Goal: Task Accomplishment & Management: Manage account settings

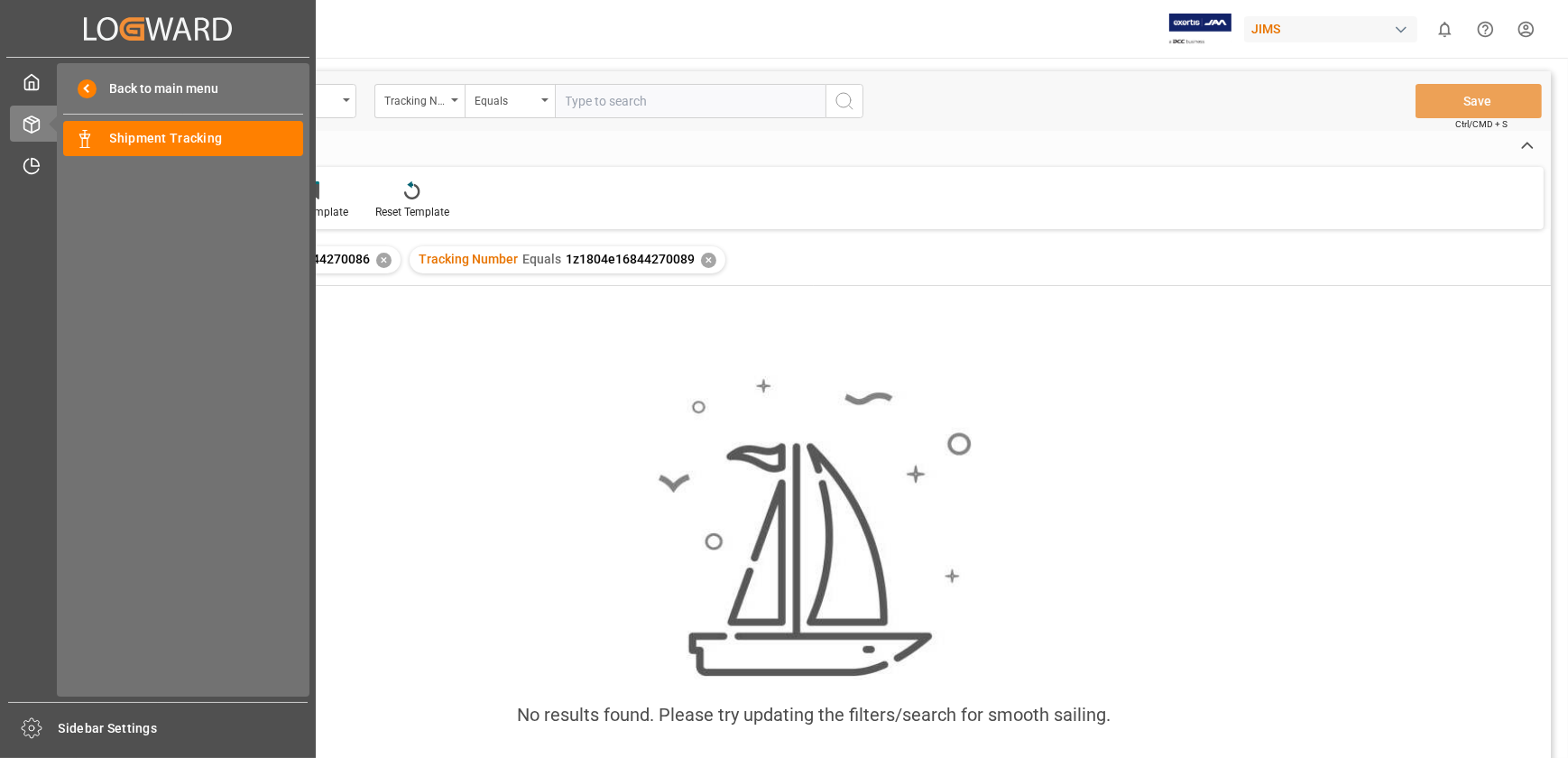
click at [9, 162] on div "My Cockpit My Cockpit Order Management Order Management Timeslot Management V2 …" at bounding box center [158, 380] width 303 height 645
click at [18, 163] on div at bounding box center [25, 165] width 31 height 19
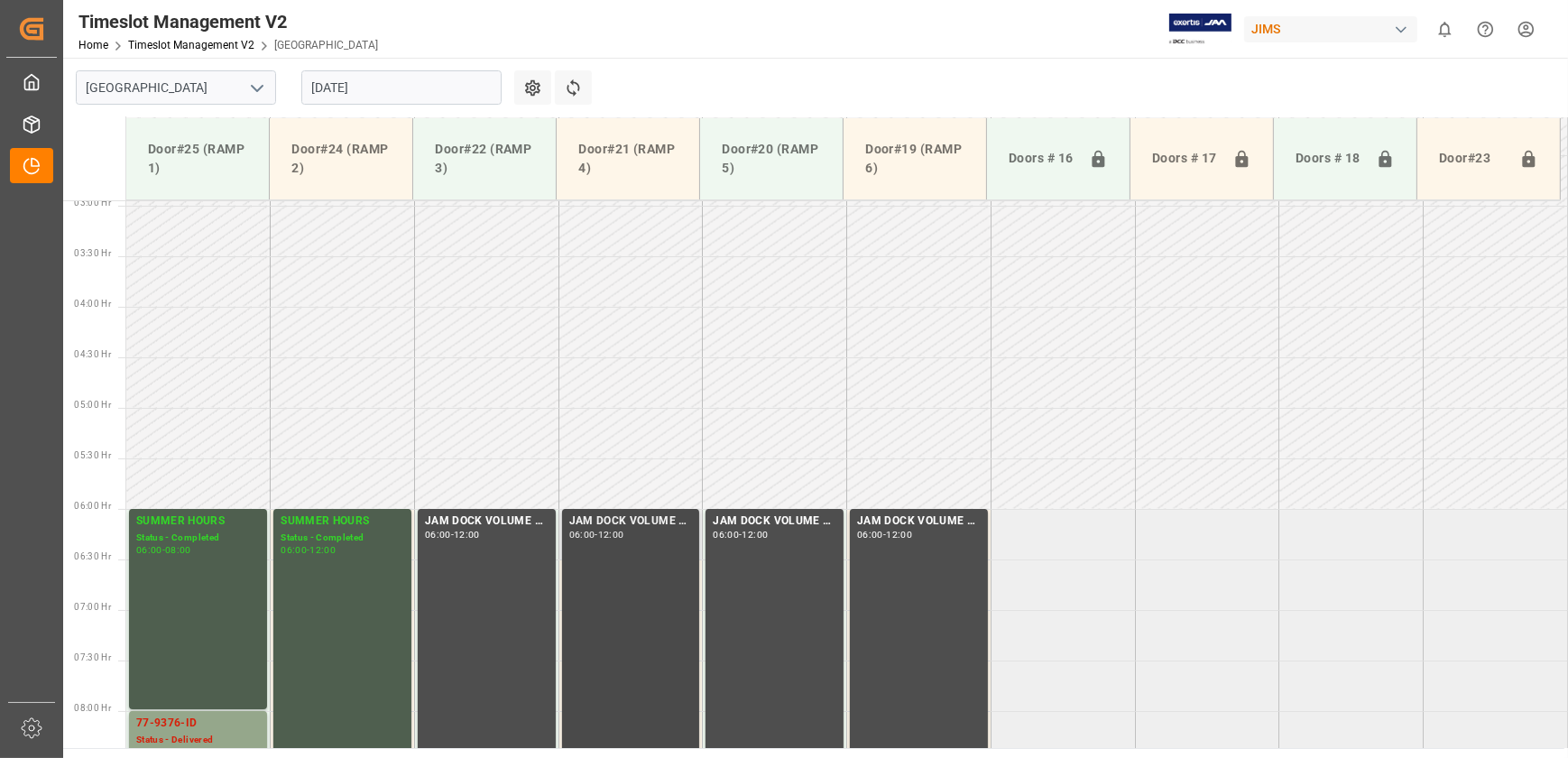
scroll to position [627, 0]
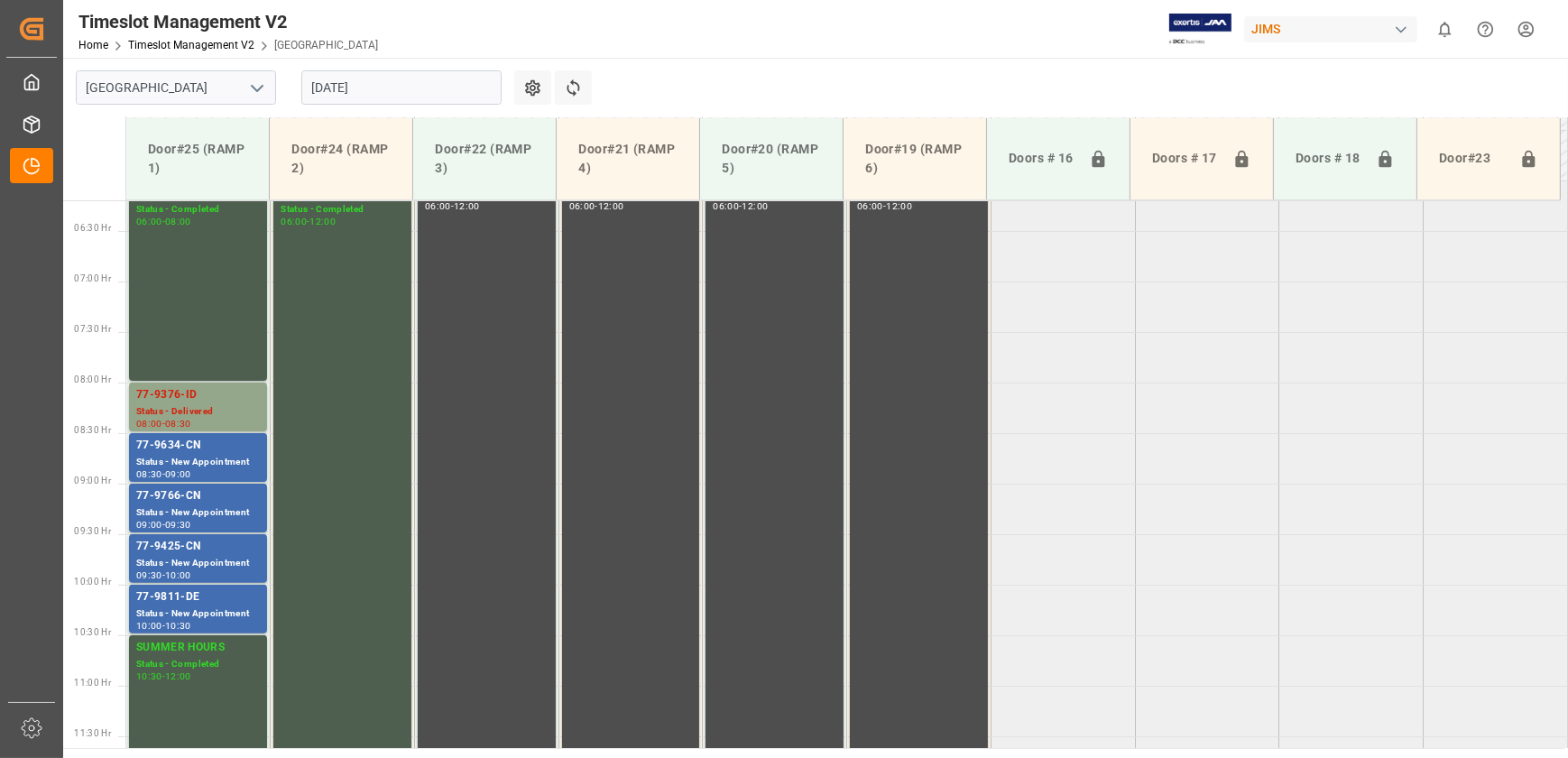
click at [417, 77] on input "[DATE]" at bounding box center [402, 87] width 200 height 35
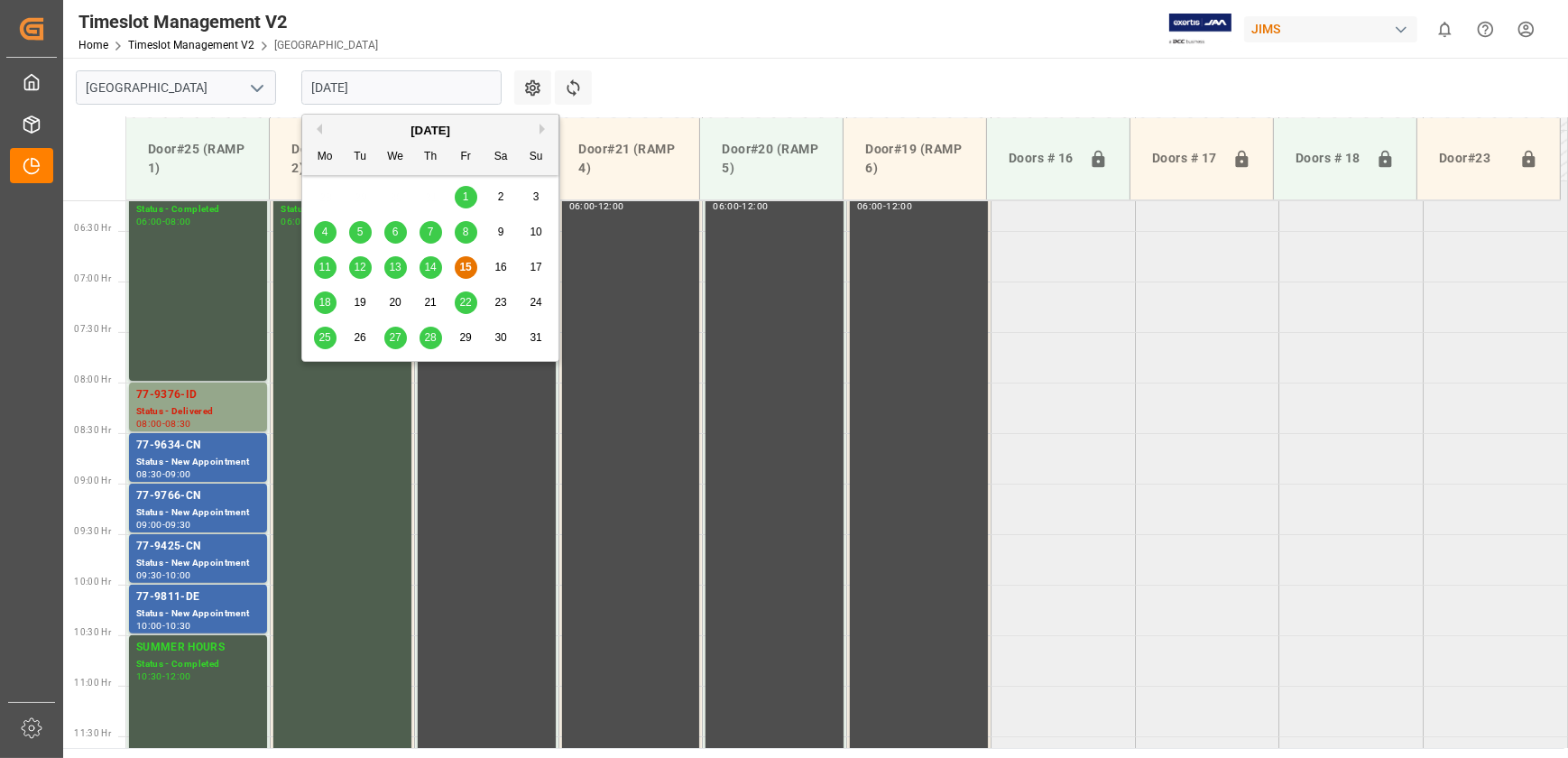
click at [325, 302] on span "18" at bounding box center [324, 302] width 12 height 13
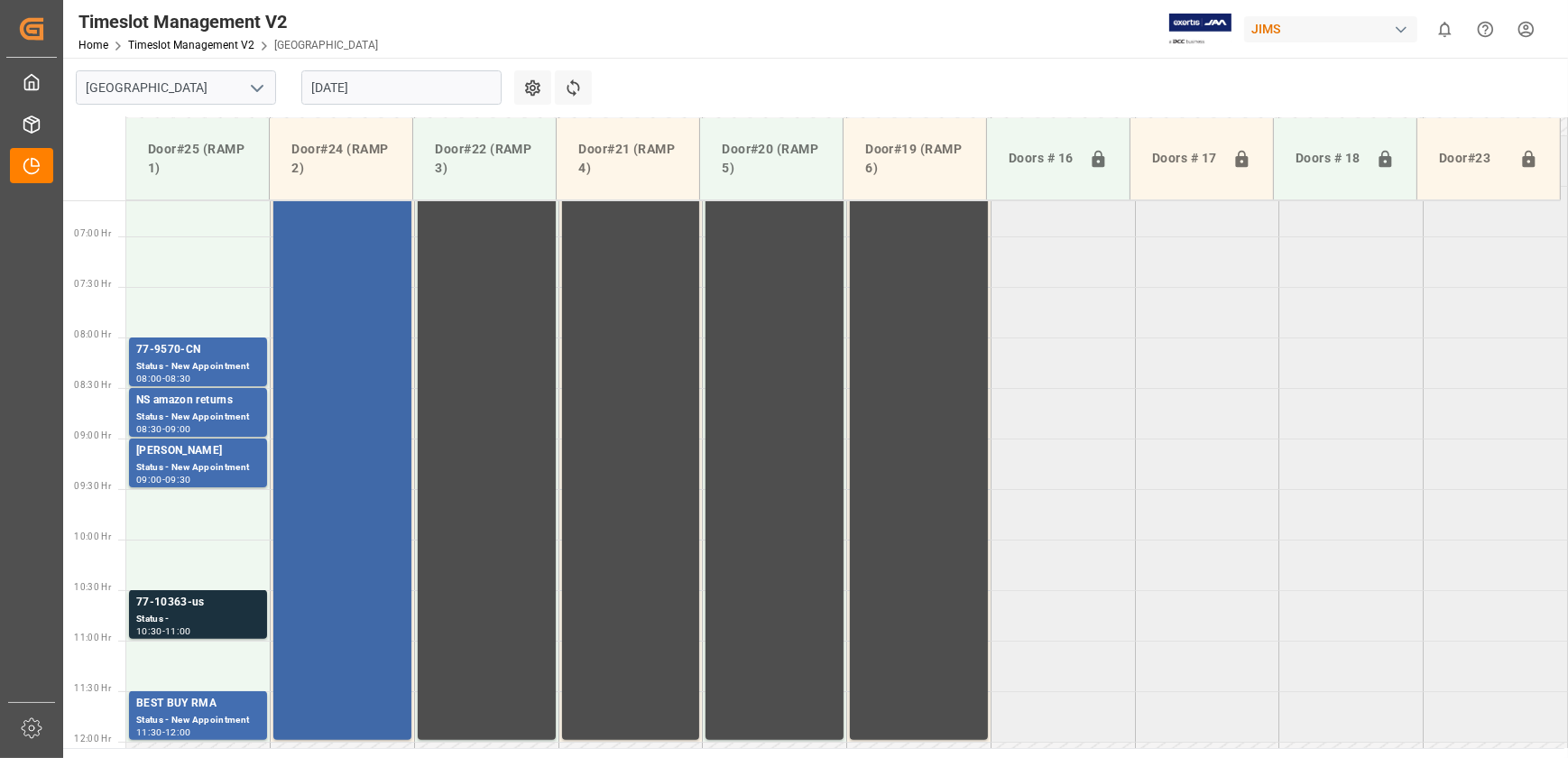
scroll to position [791, 0]
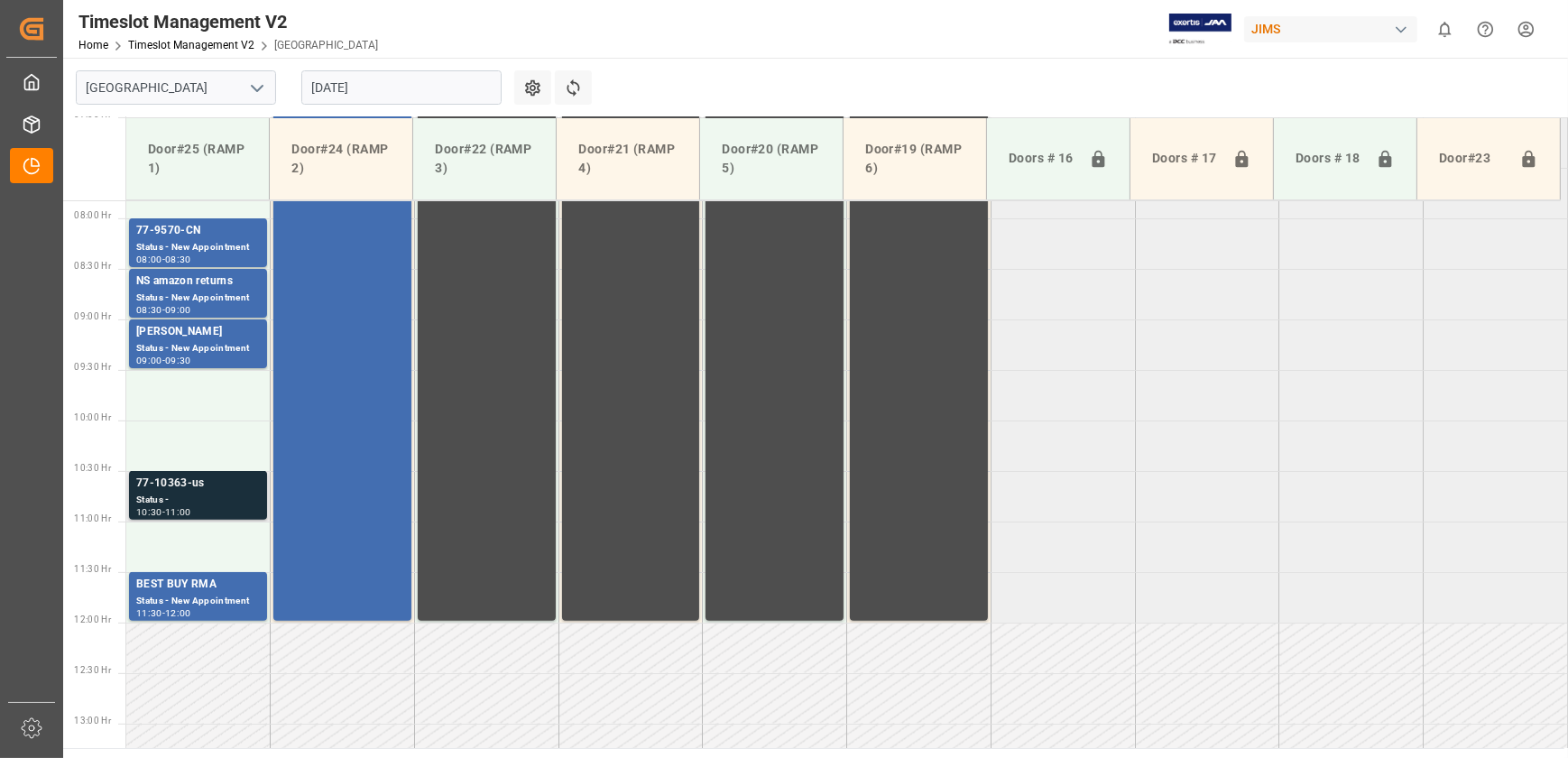
click at [212, 497] on div "Status -" at bounding box center [199, 500] width 124 height 15
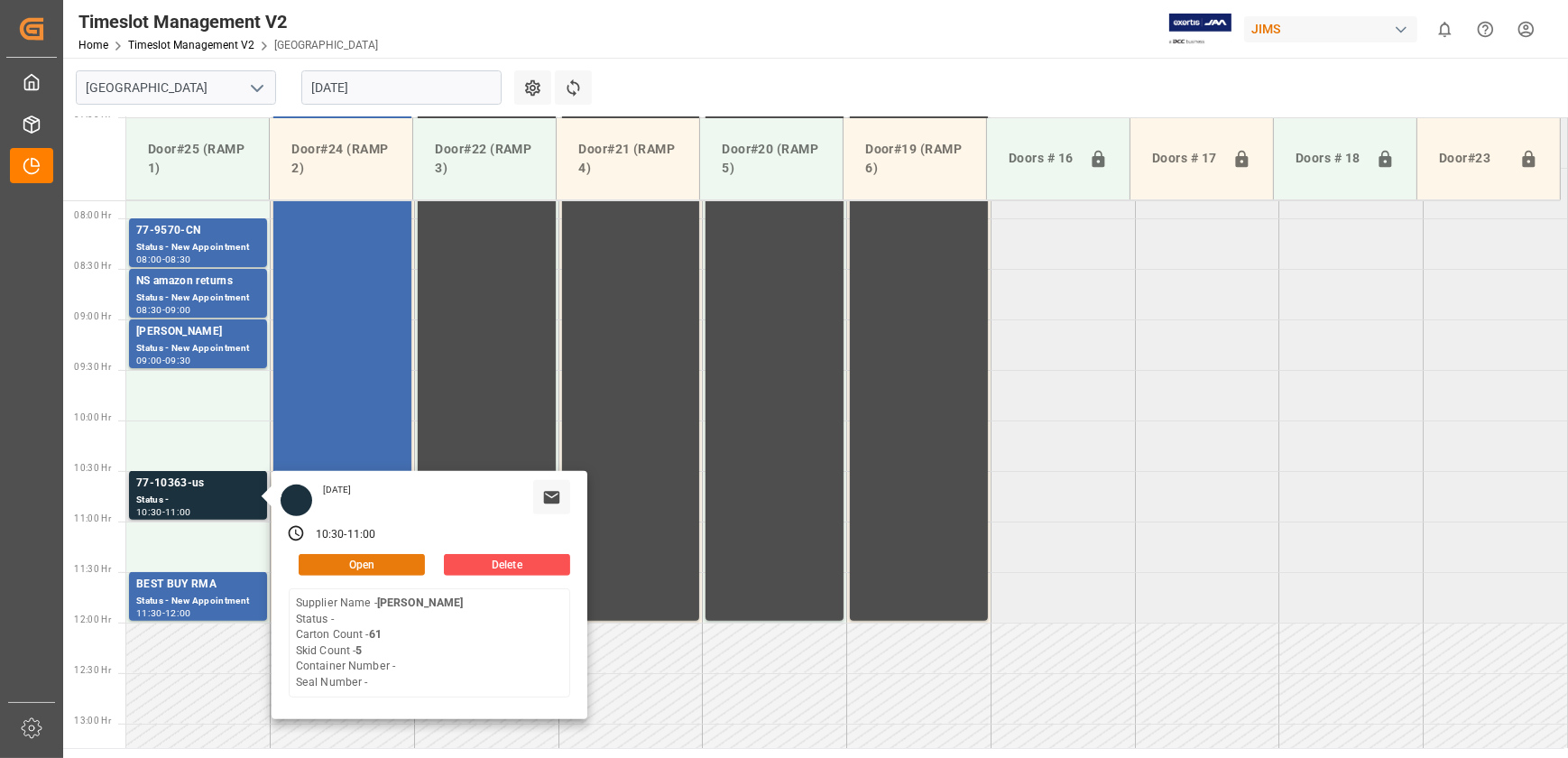
click at [386, 568] on button "Open" at bounding box center [361, 565] width 127 height 22
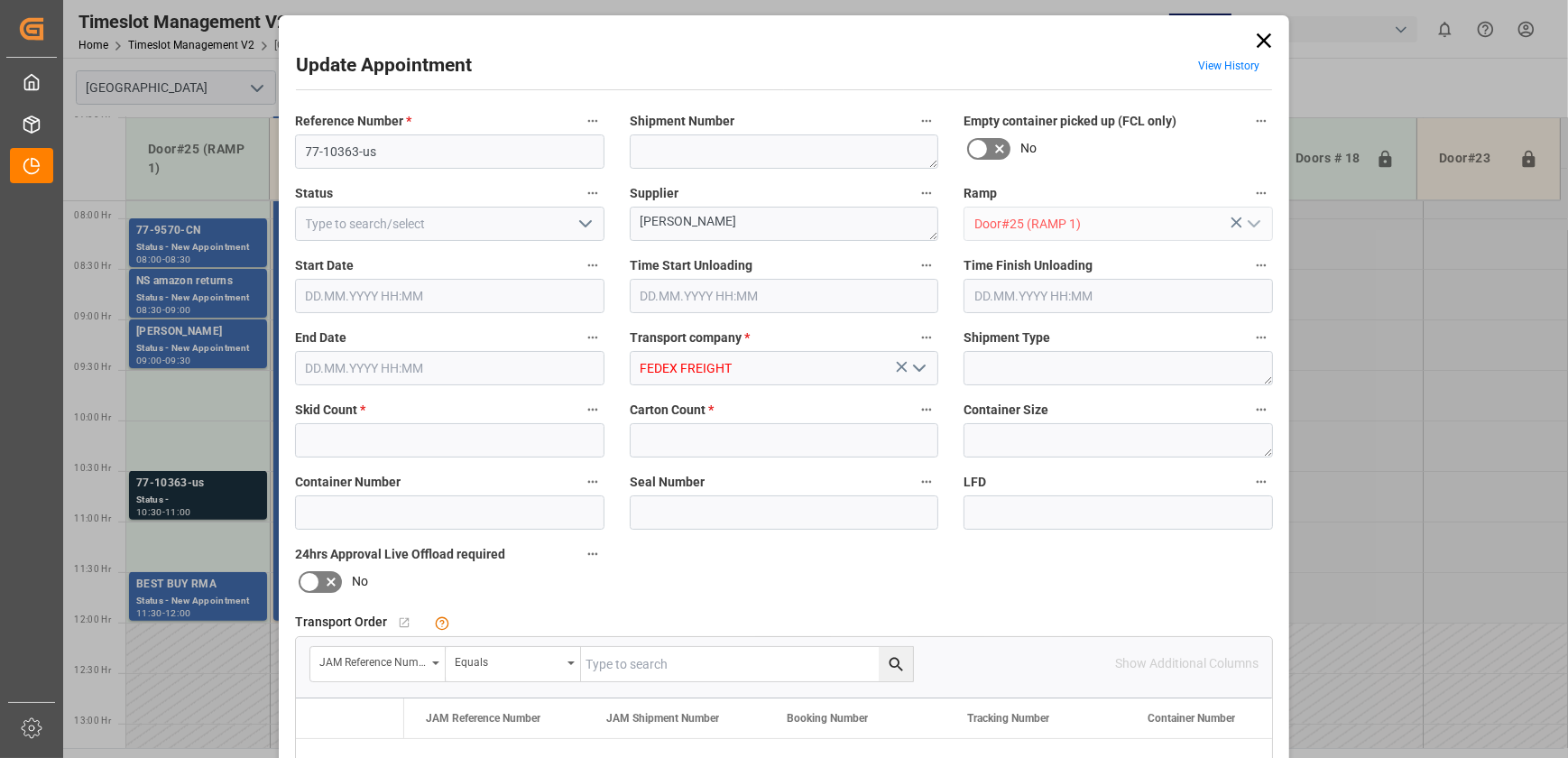
type input "5"
type input "61"
type input "[DATE] 10:30"
type input "[DATE] 11:00"
type input "[DATE] 12:51"
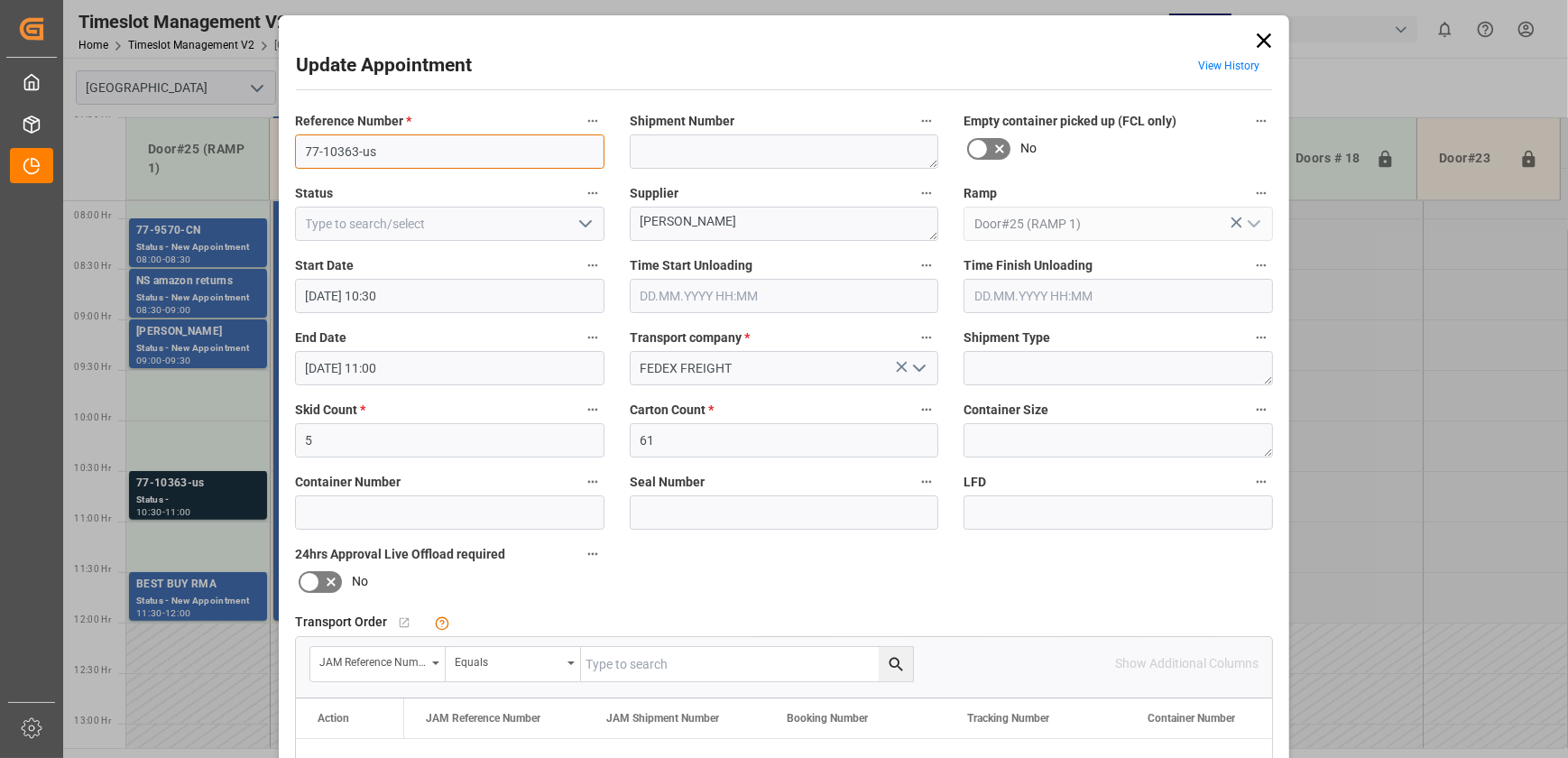
click at [421, 158] on input "77-10363-us" at bounding box center [450, 152] width 310 height 35
click at [564, 667] on div "Equals" at bounding box center [514, 665] width 136 height 35
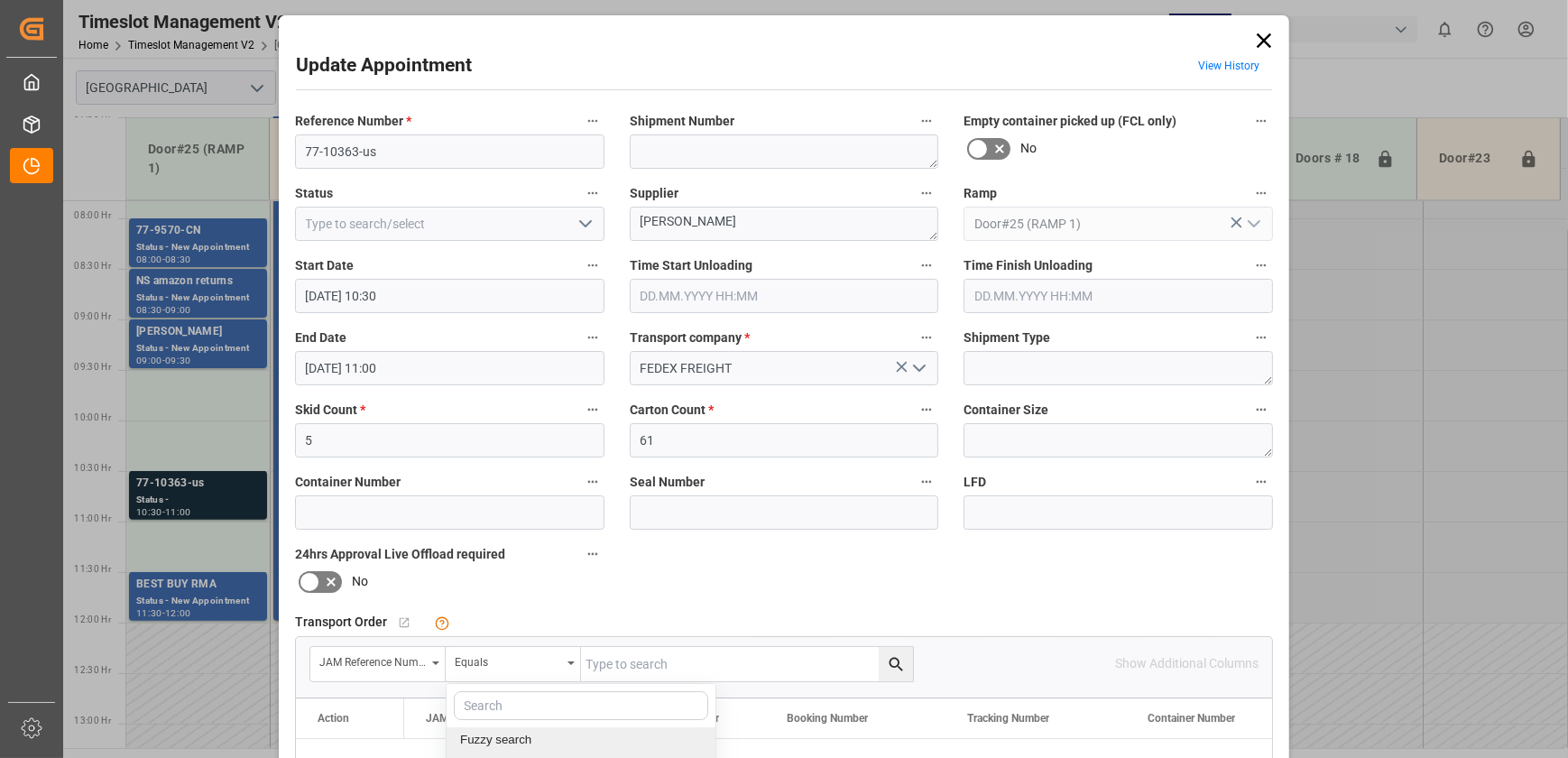
click at [506, 736] on div "Fuzzy search" at bounding box center [581, 741] width 269 height 38
click at [671, 661] on input "text" at bounding box center [747, 665] width 332 height 35
paste input "77-10363-us"
type input "77-10363-us"
click at [901, 662] on icon "search button" at bounding box center [896, 664] width 19 height 19
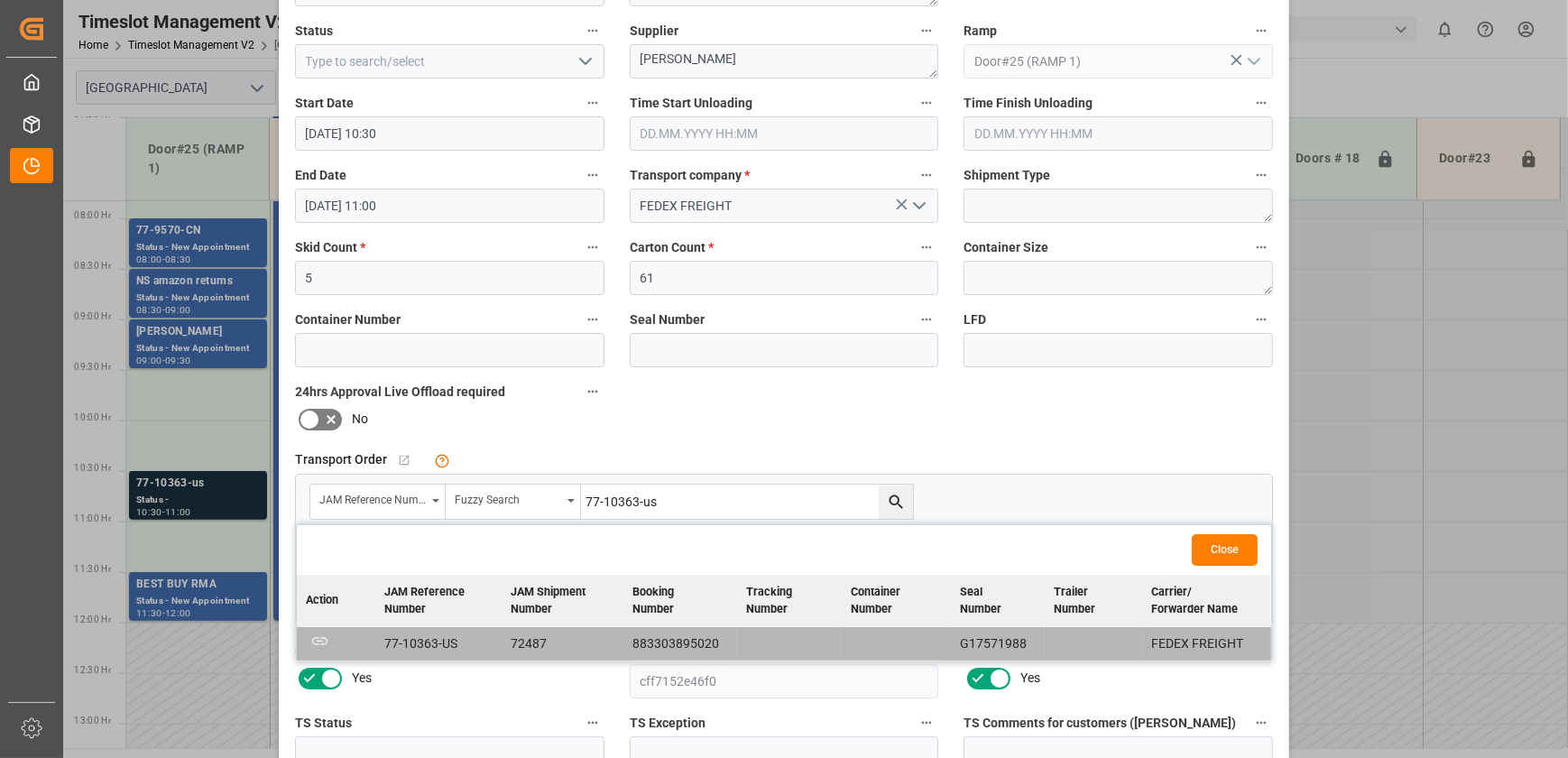
scroll to position [163, 0]
click at [1080, 421] on div "Reference Number * 77-10363-us Shipment Number Empty container picked up (FCL o…" at bounding box center [784, 394] width 1003 height 909
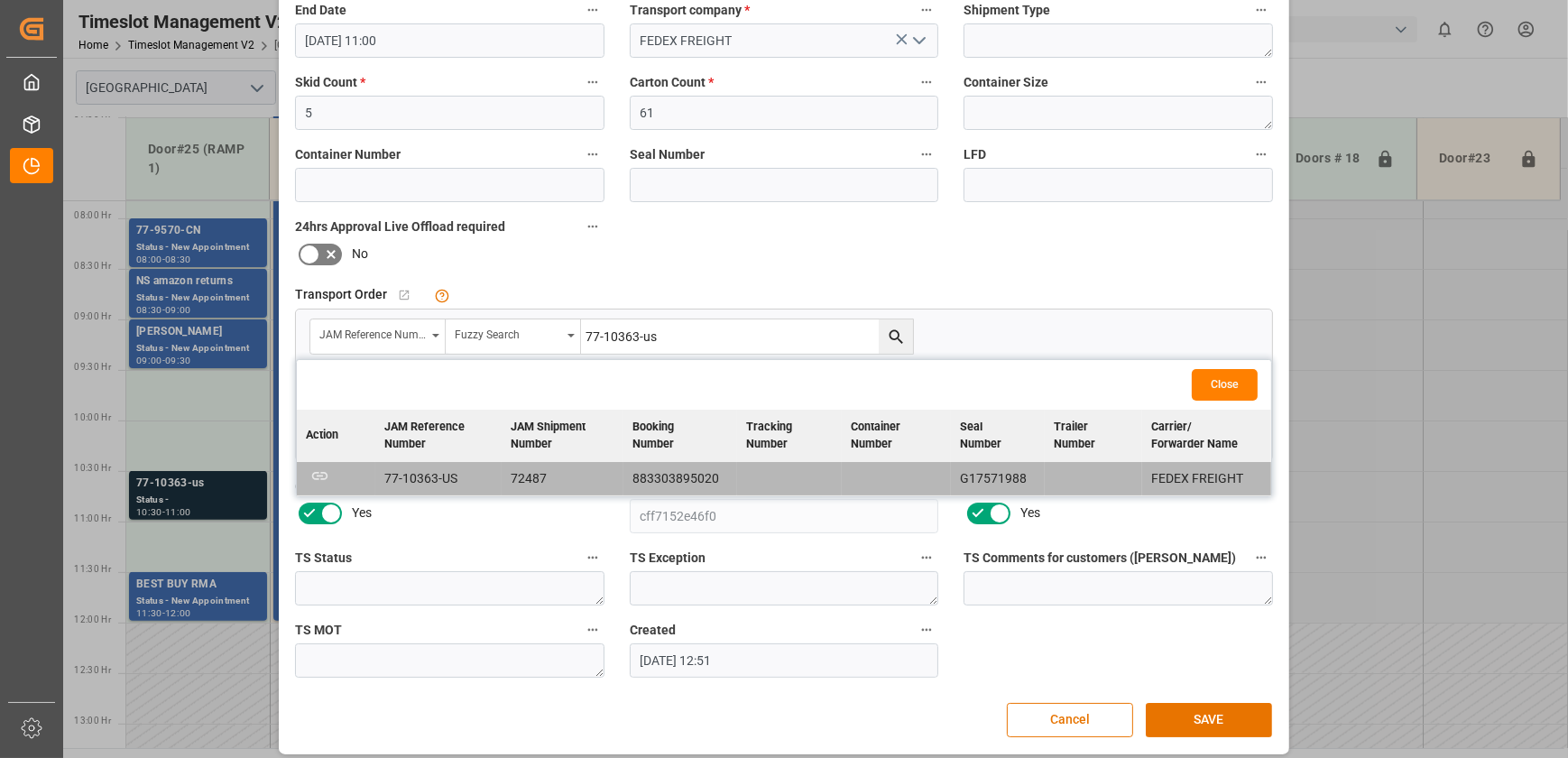
scroll to position [0, 0]
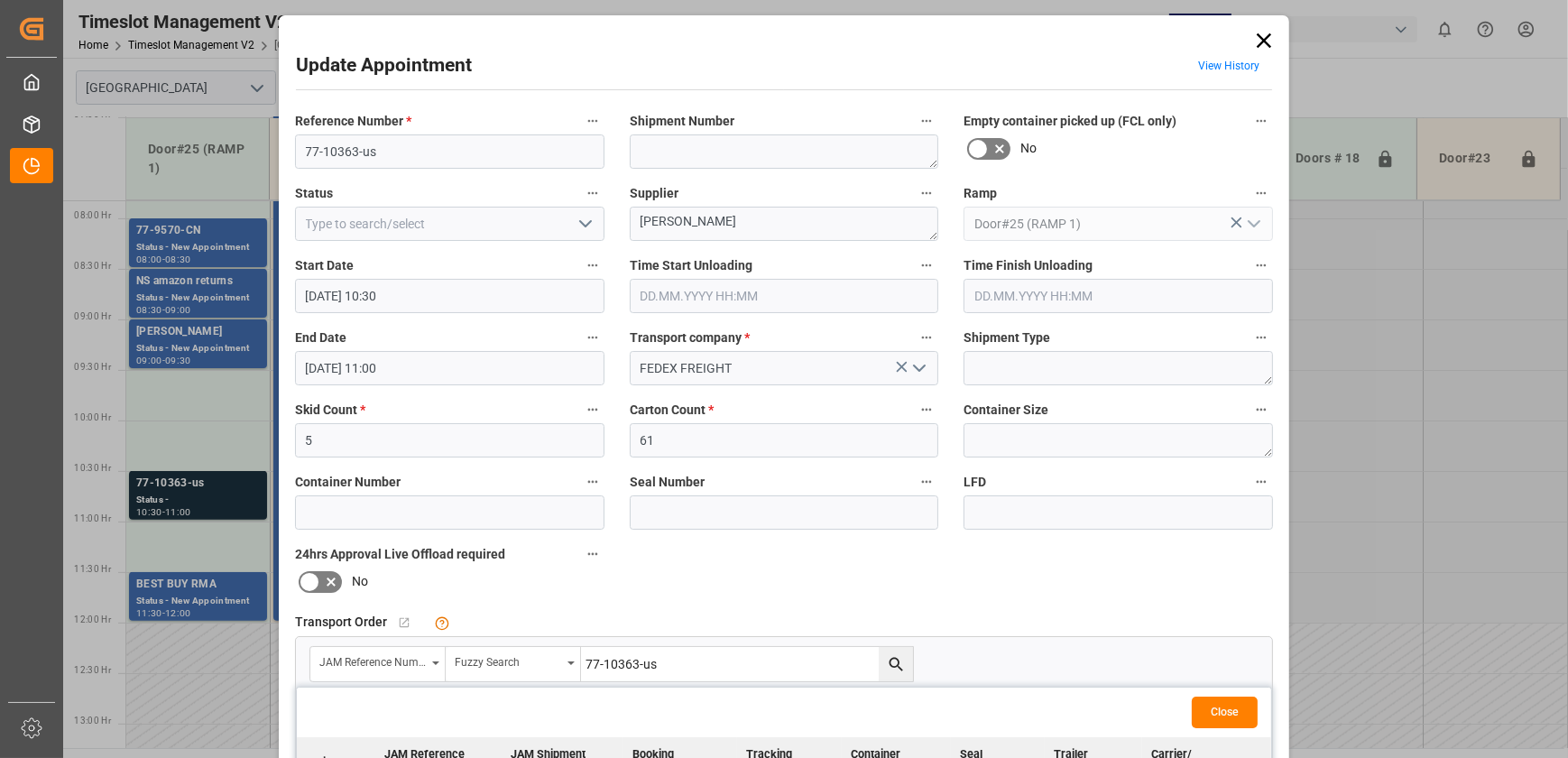
click at [1260, 36] on icon at bounding box center [1264, 41] width 25 height 26
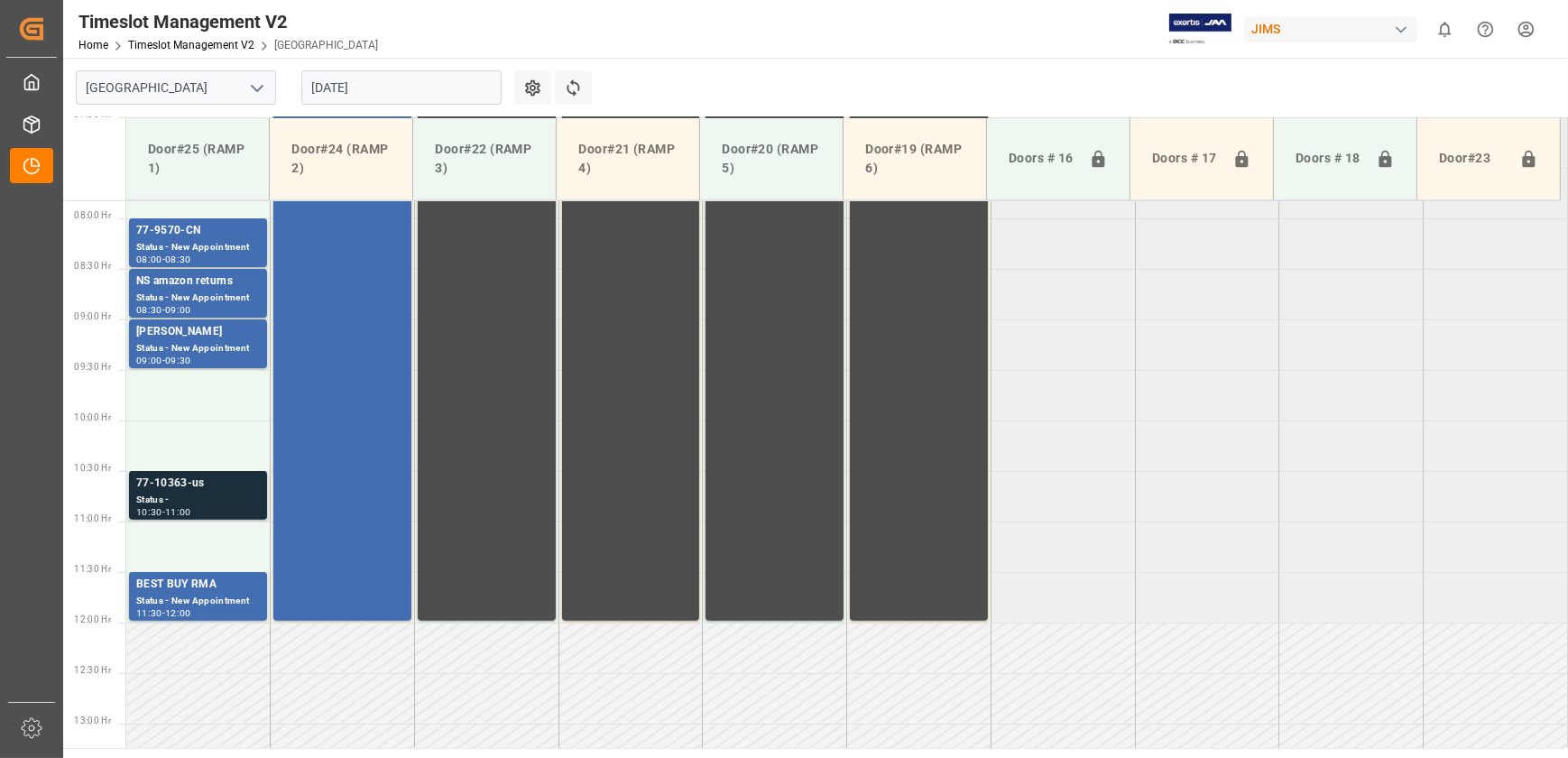
click at [210, 502] on div "Status -" at bounding box center [199, 500] width 124 height 15
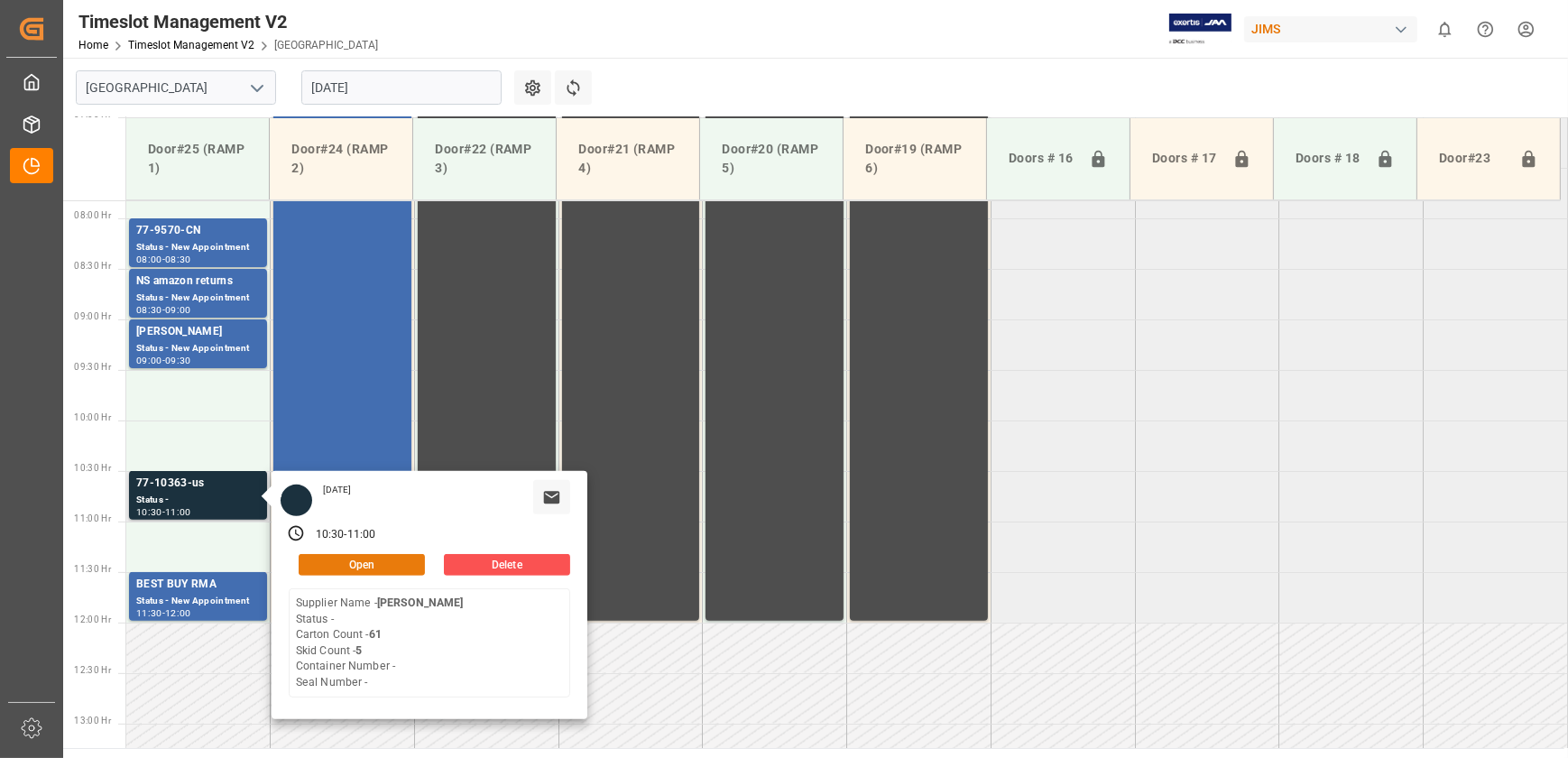
click at [347, 557] on button "Open" at bounding box center [361, 565] width 127 height 22
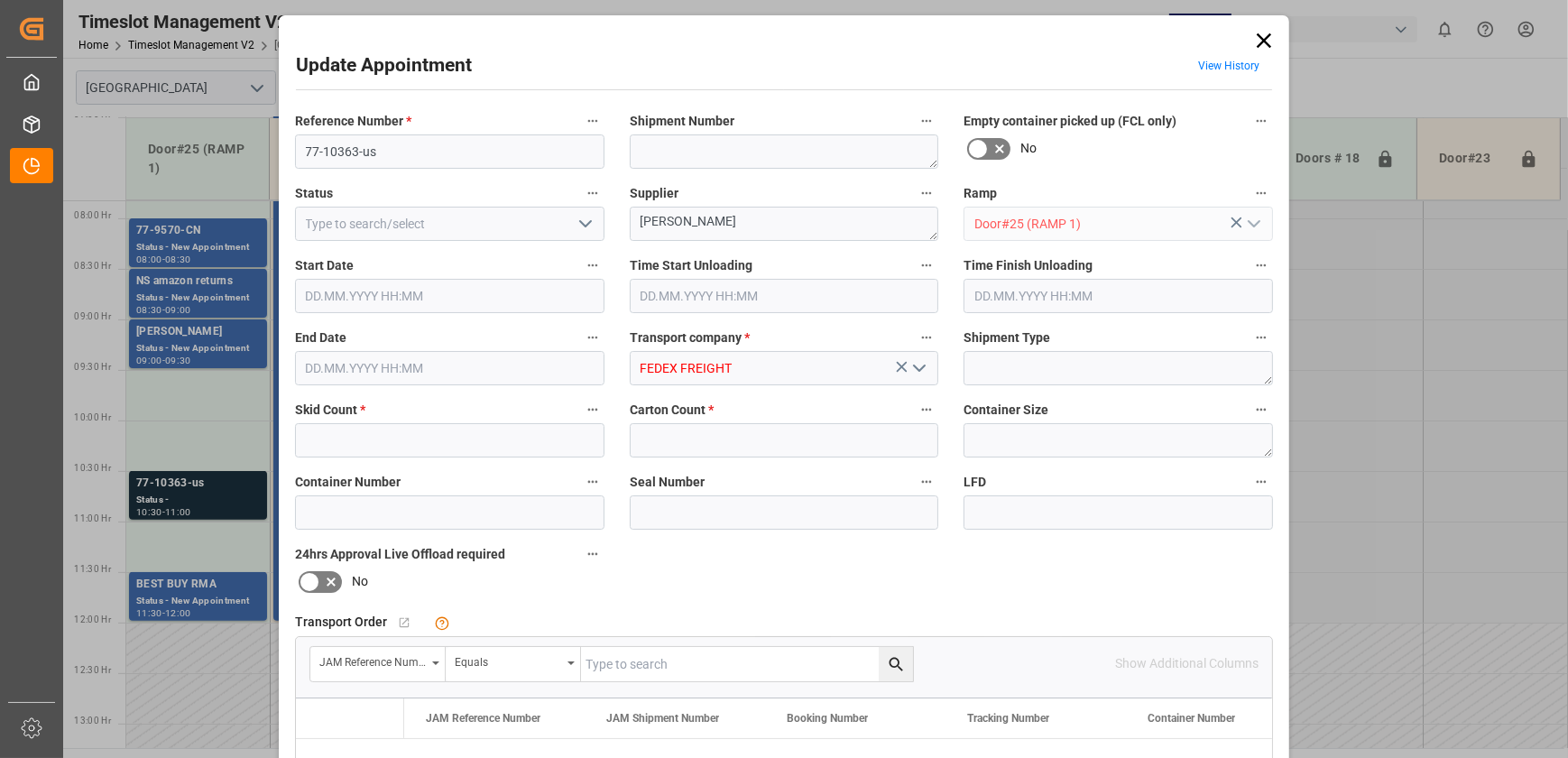
type input "5"
type input "61"
type input "[DATE] 10:30"
type input "[DATE] 11:00"
type input "[DATE] 12:51"
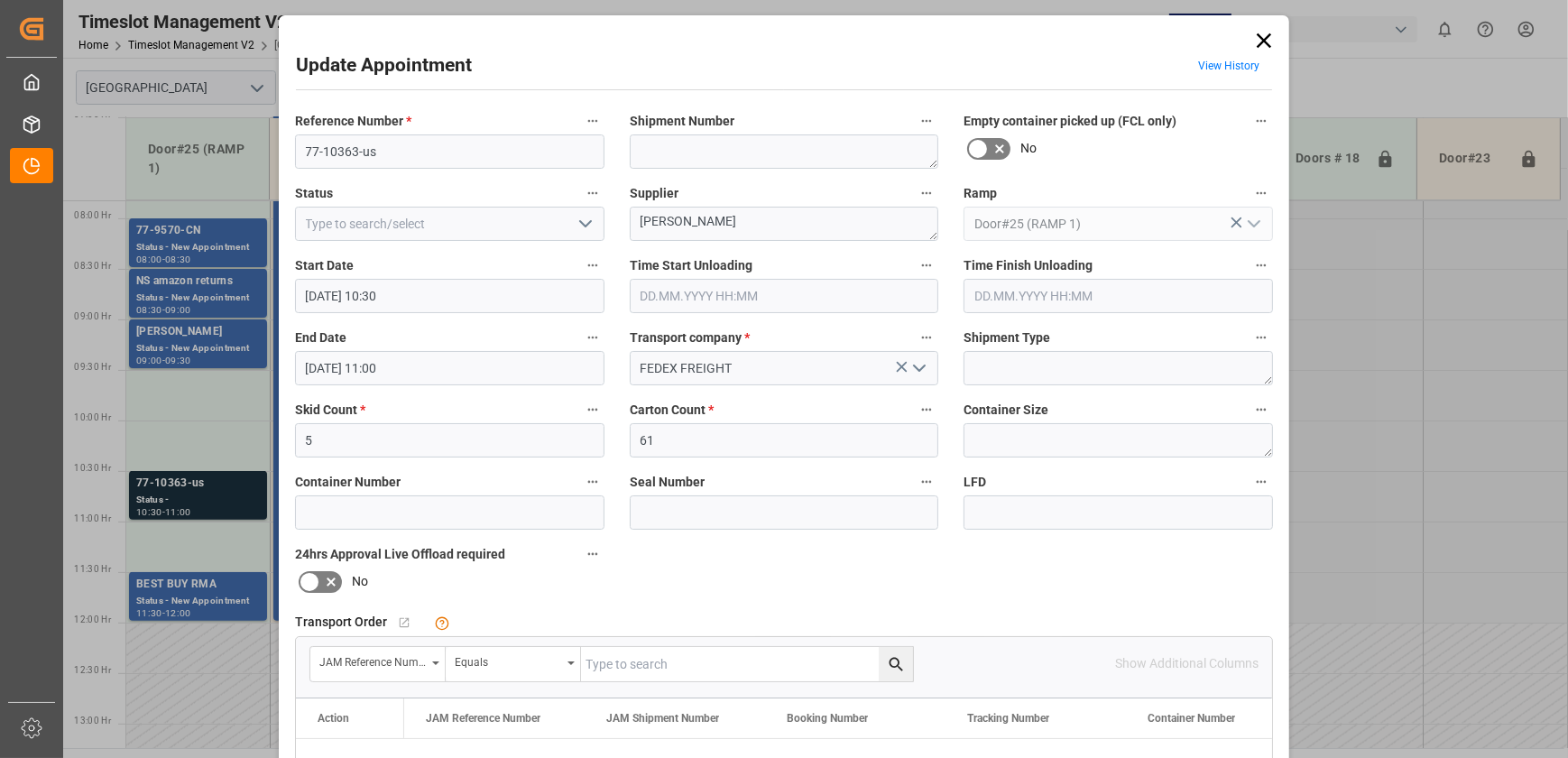
click at [219, 447] on div "Update Appointment View History Reference Number * 77-10363-us Shipment Number …" at bounding box center [784, 379] width 1568 height 758
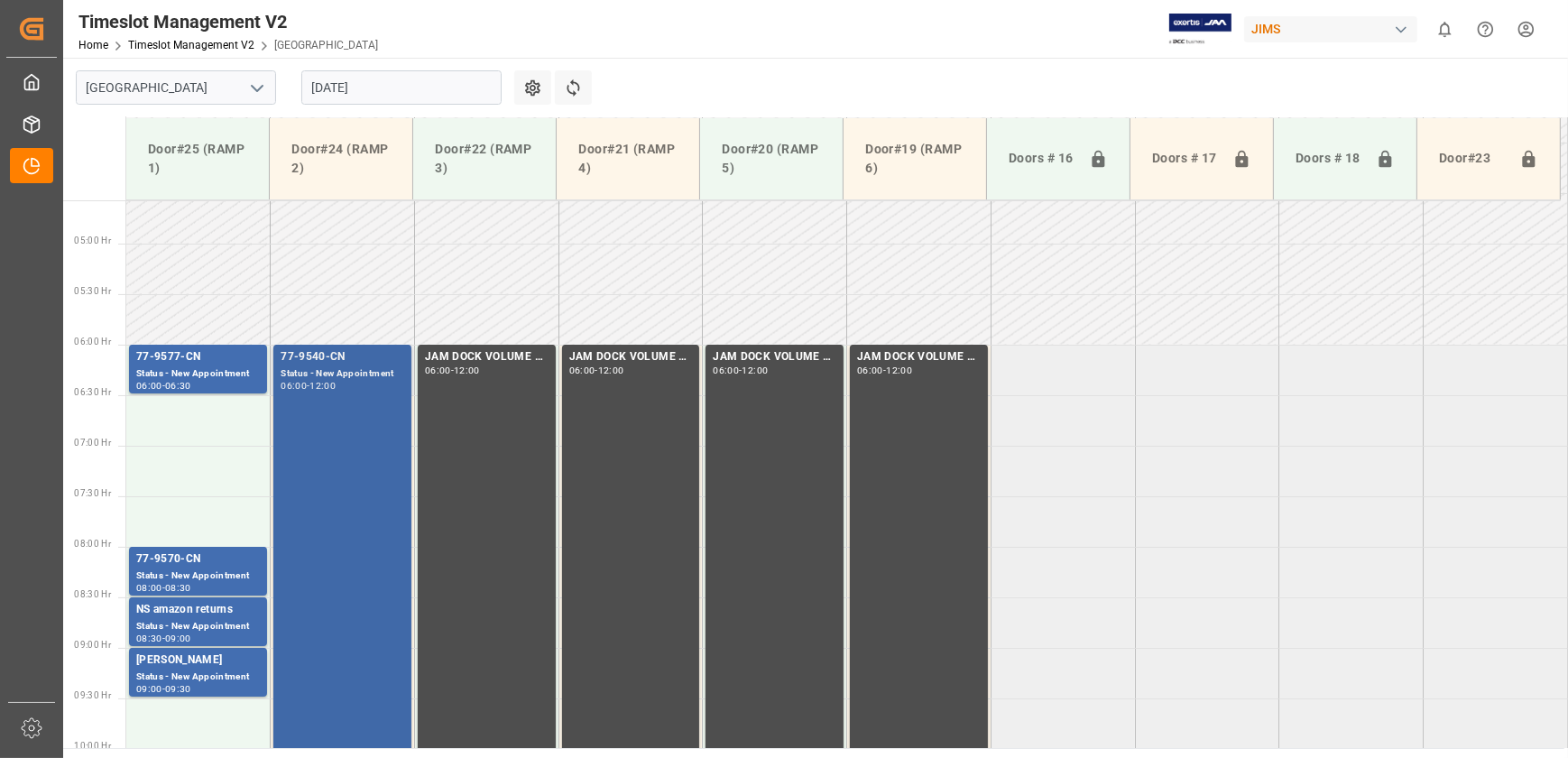
scroll to position [791, 0]
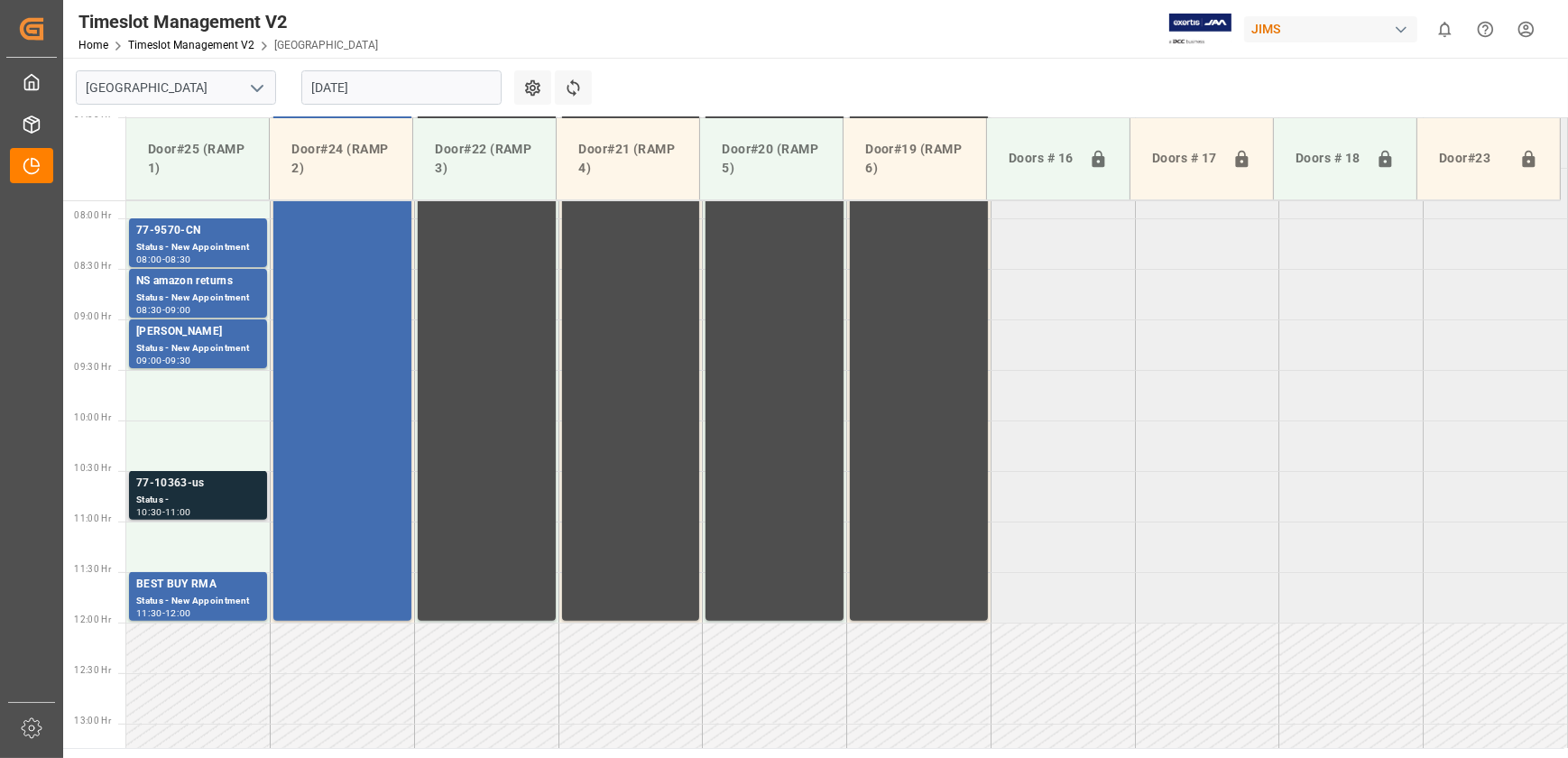
click at [204, 487] on div "77-10363-us" at bounding box center [199, 484] width 124 height 18
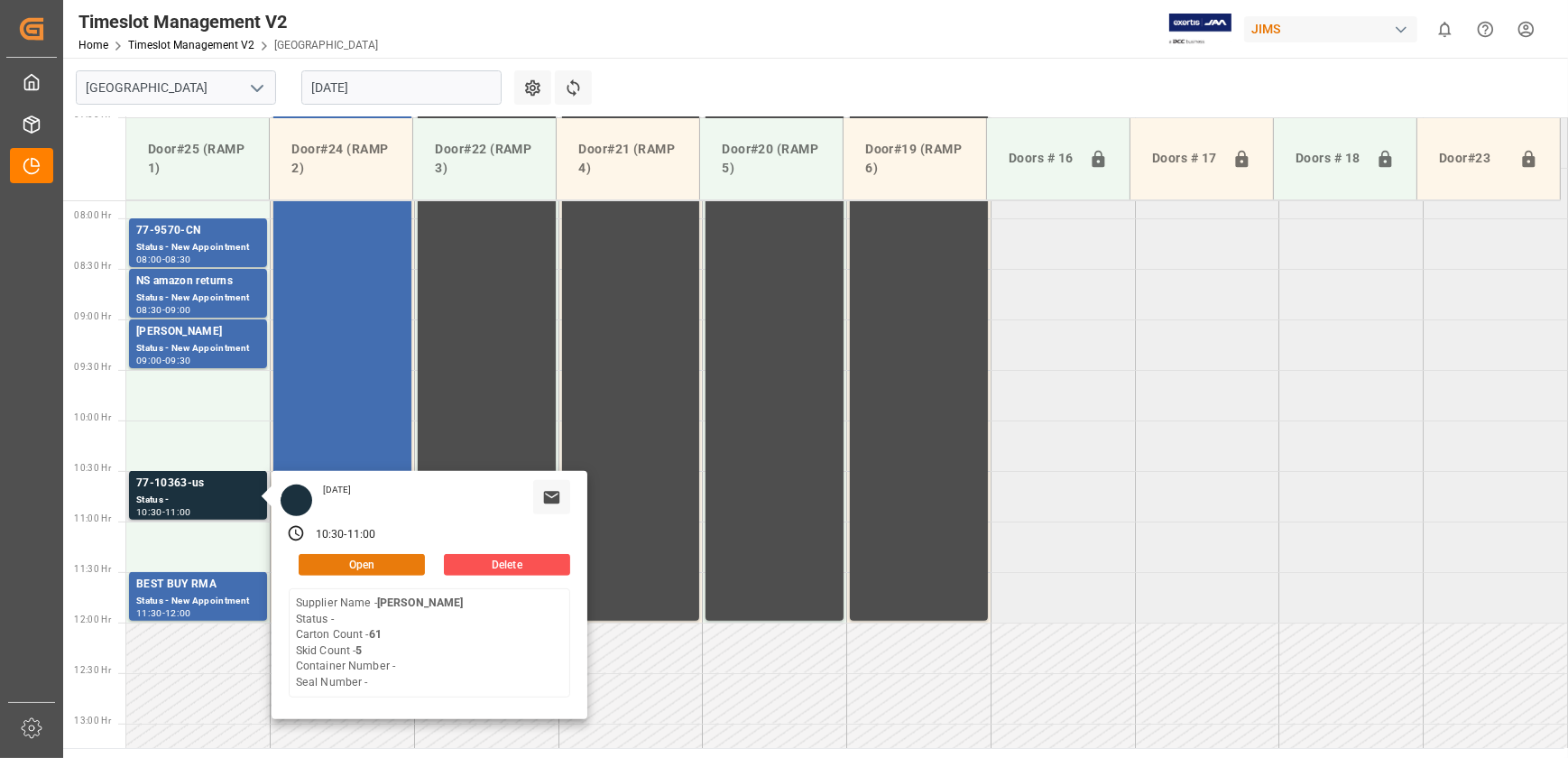
click at [350, 559] on button "Open" at bounding box center [361, 565] width 127 height 22
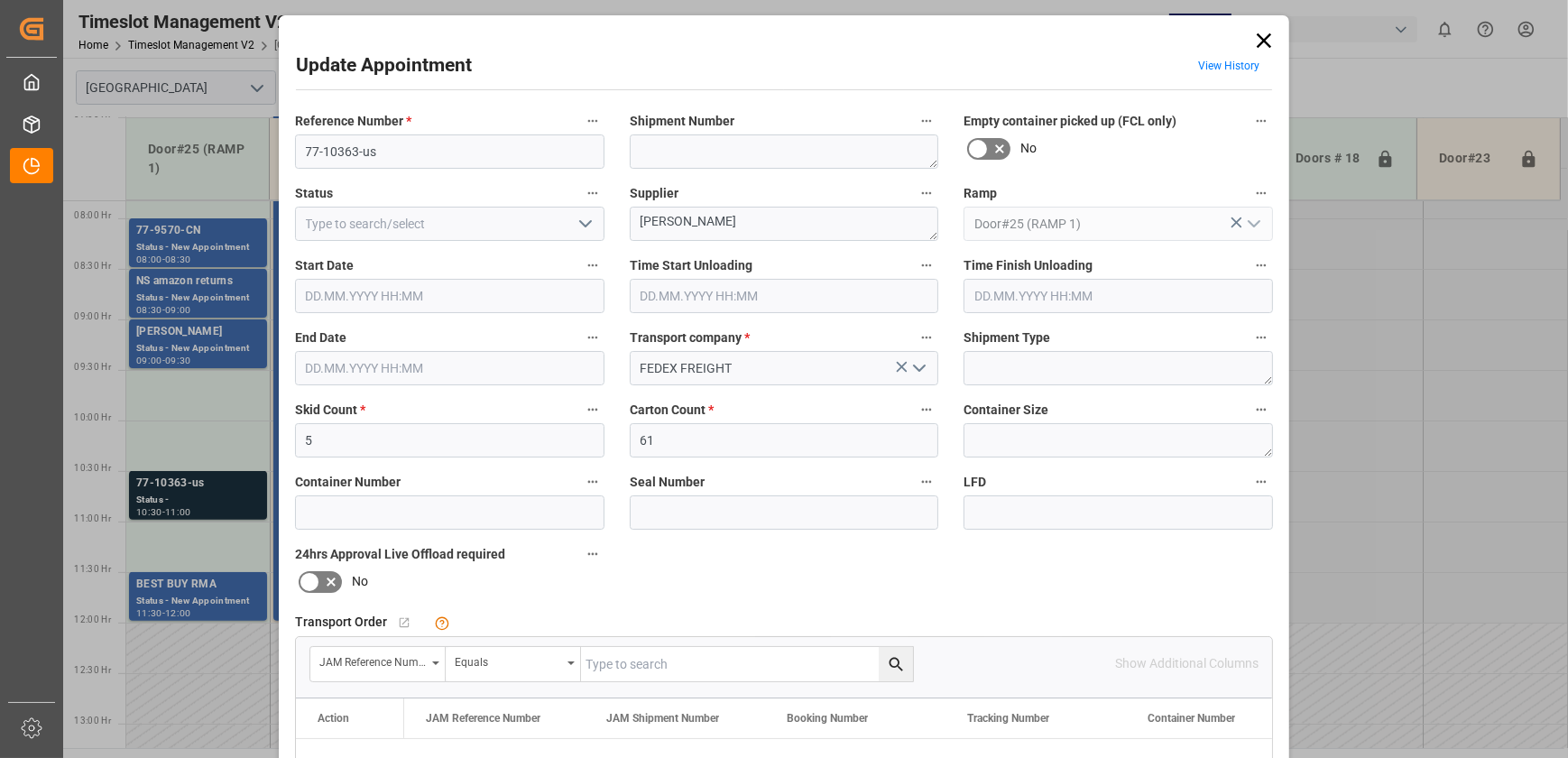
type input "[DATE] 10:30"
type input "[DATE] 11:00"
type input "[DATE] 12:51"
drag, startPoint x: 374, startPoint y: 149, endPoint x: 155, endPoint y: 163, distance: 219.4
click at [166, 154] on div "Update Appointment View History Reference Number * 77-10363-us Shipment Number …" at bounding box center [784, 379] width 1568 height 758
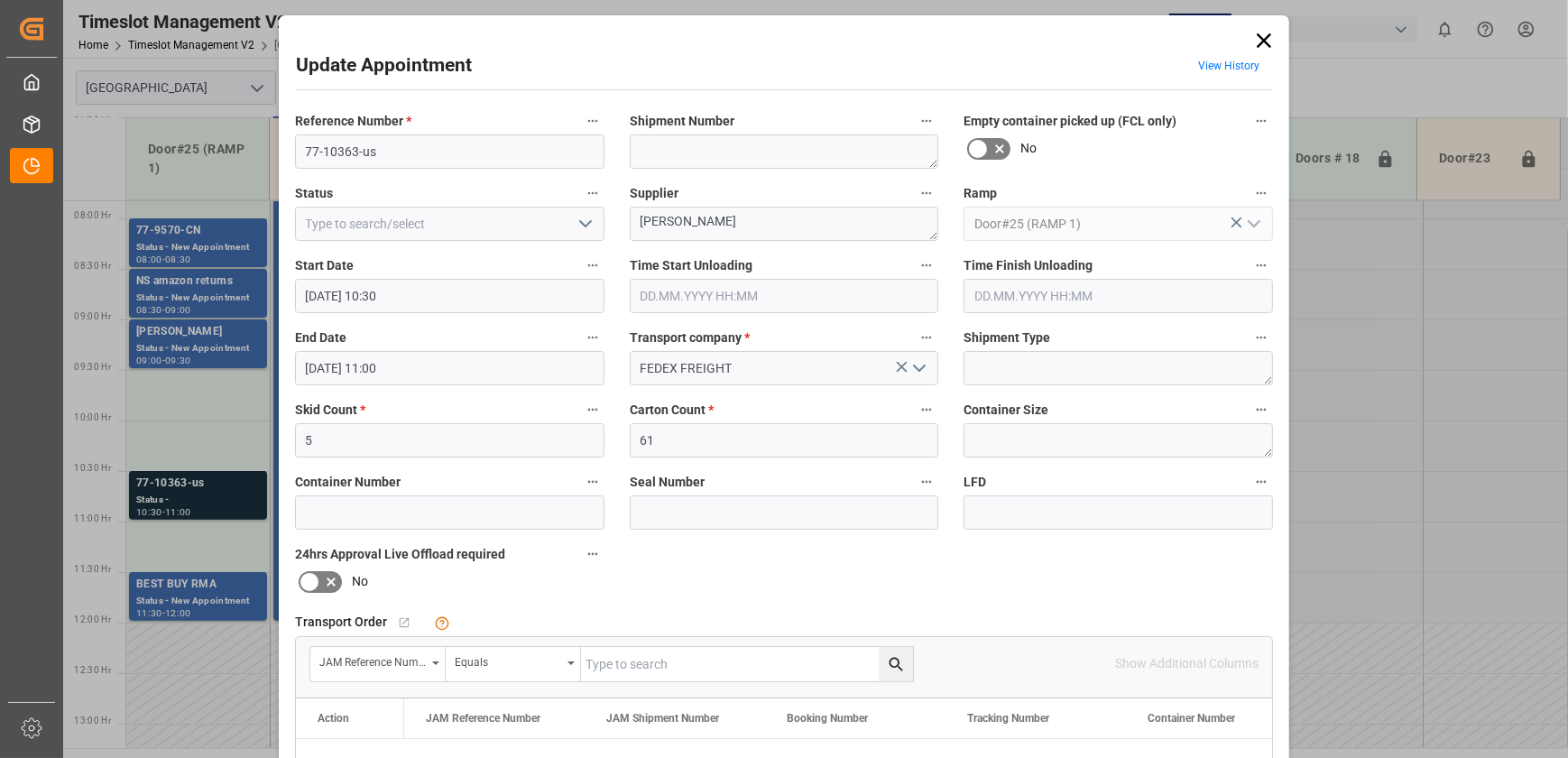
click at [666, 650] on input "text" at bounding box center [747, 665] width 332 height 35
click at [657, 661] on input "text" at bounding box center [747, 665] width 332 height 35
paste input "77-10363-us"
type input "77-10363-us"
click at [890, 668] on icon "search button" at bounding box center [896, 664] width 19 height 19
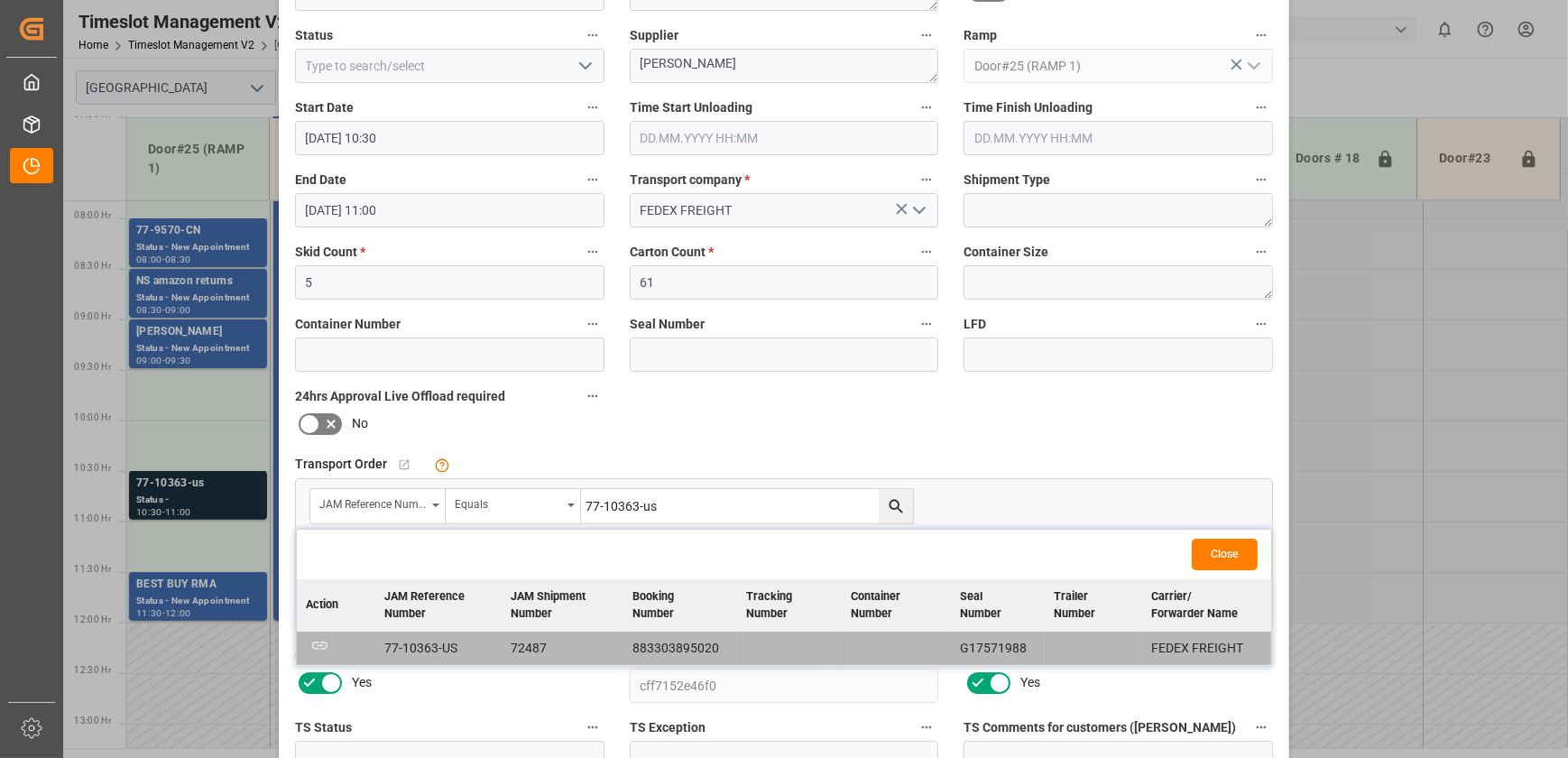
scroll to position [163, 0]
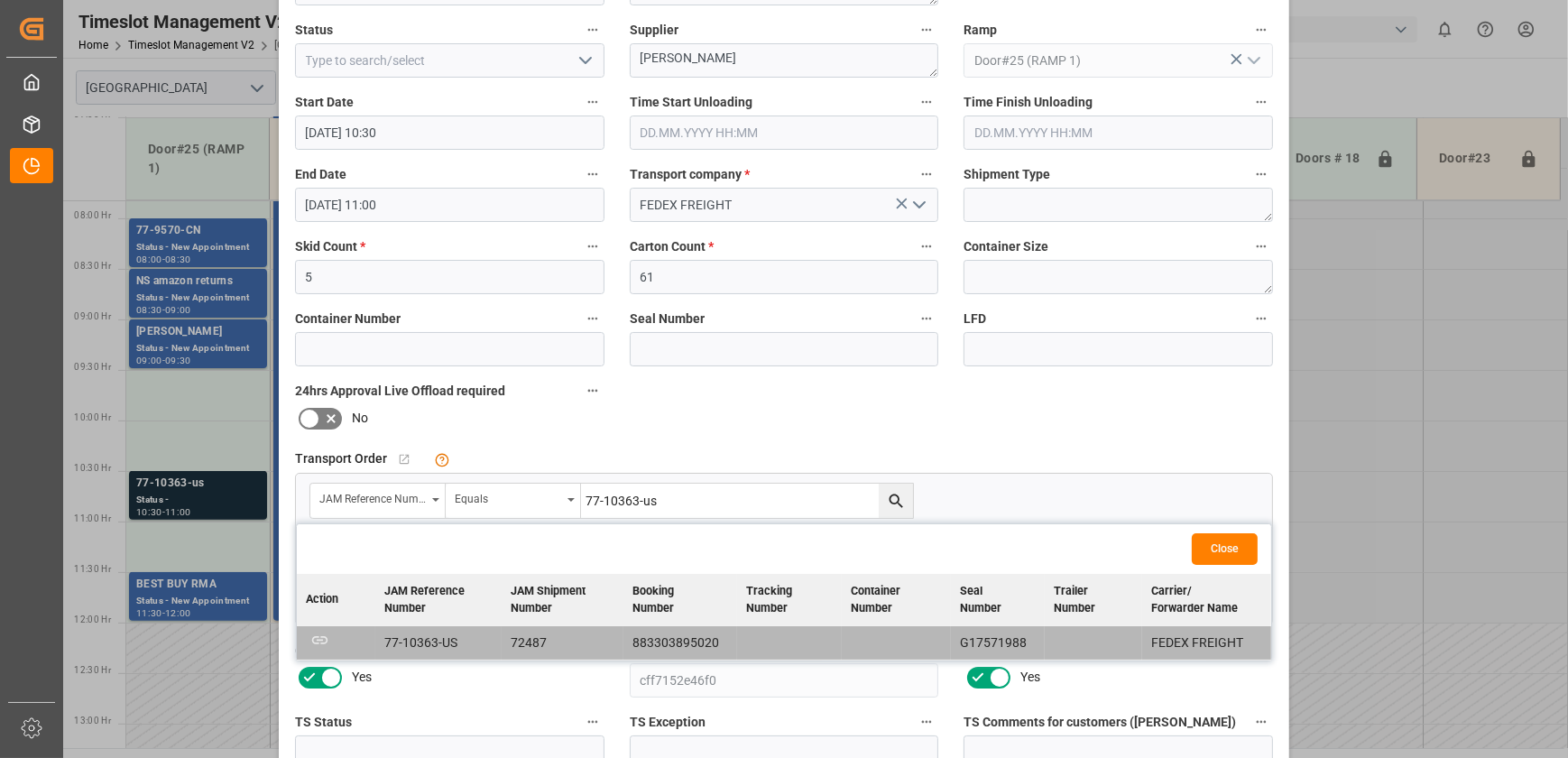
click at [208, 543] on div "Update Appointment View History Reference Number * 77-10363-us Shipment Number …" at bounding box center [784, 379] width 1568 height 758
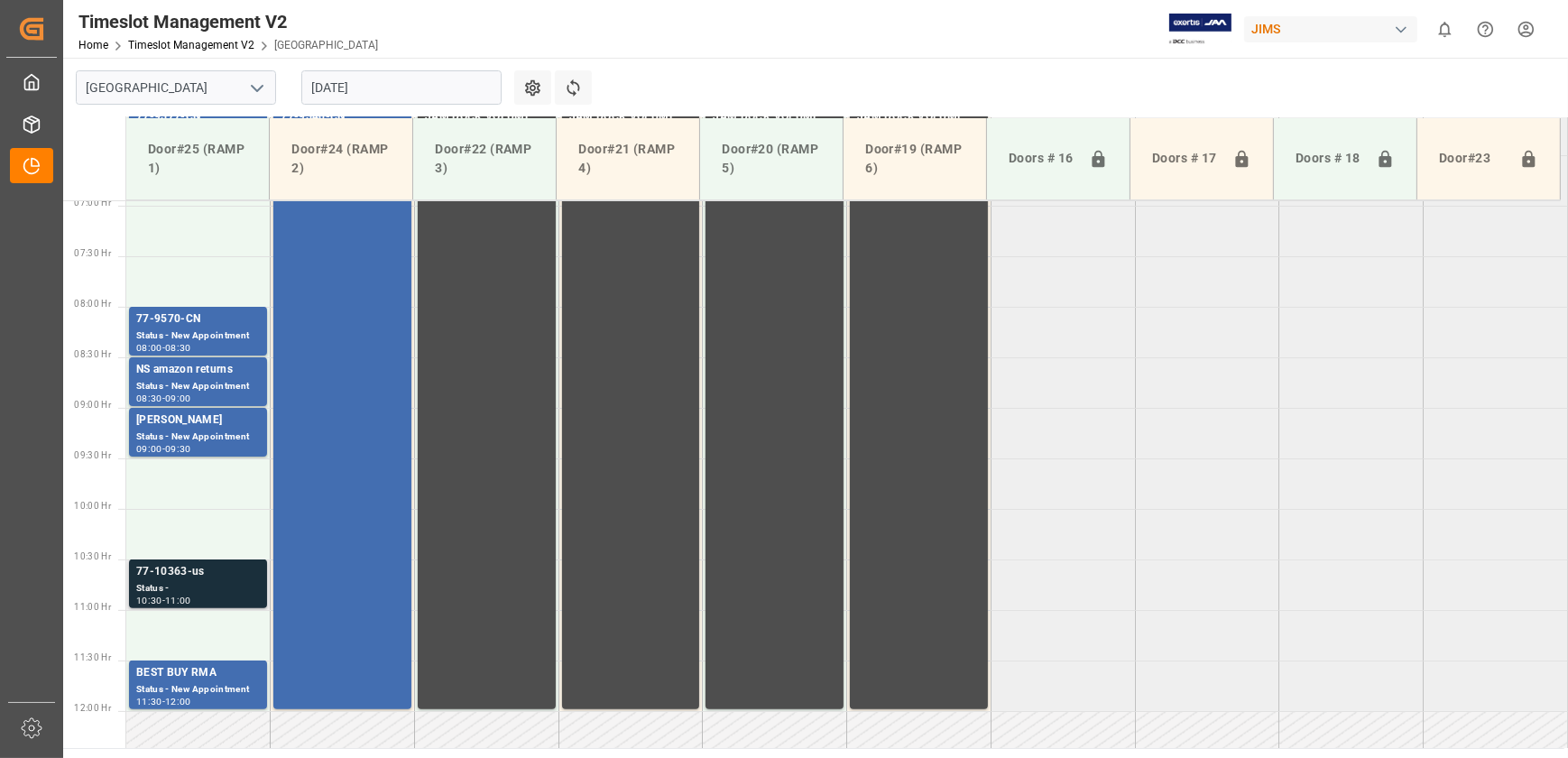
scroll to position [709, 0]
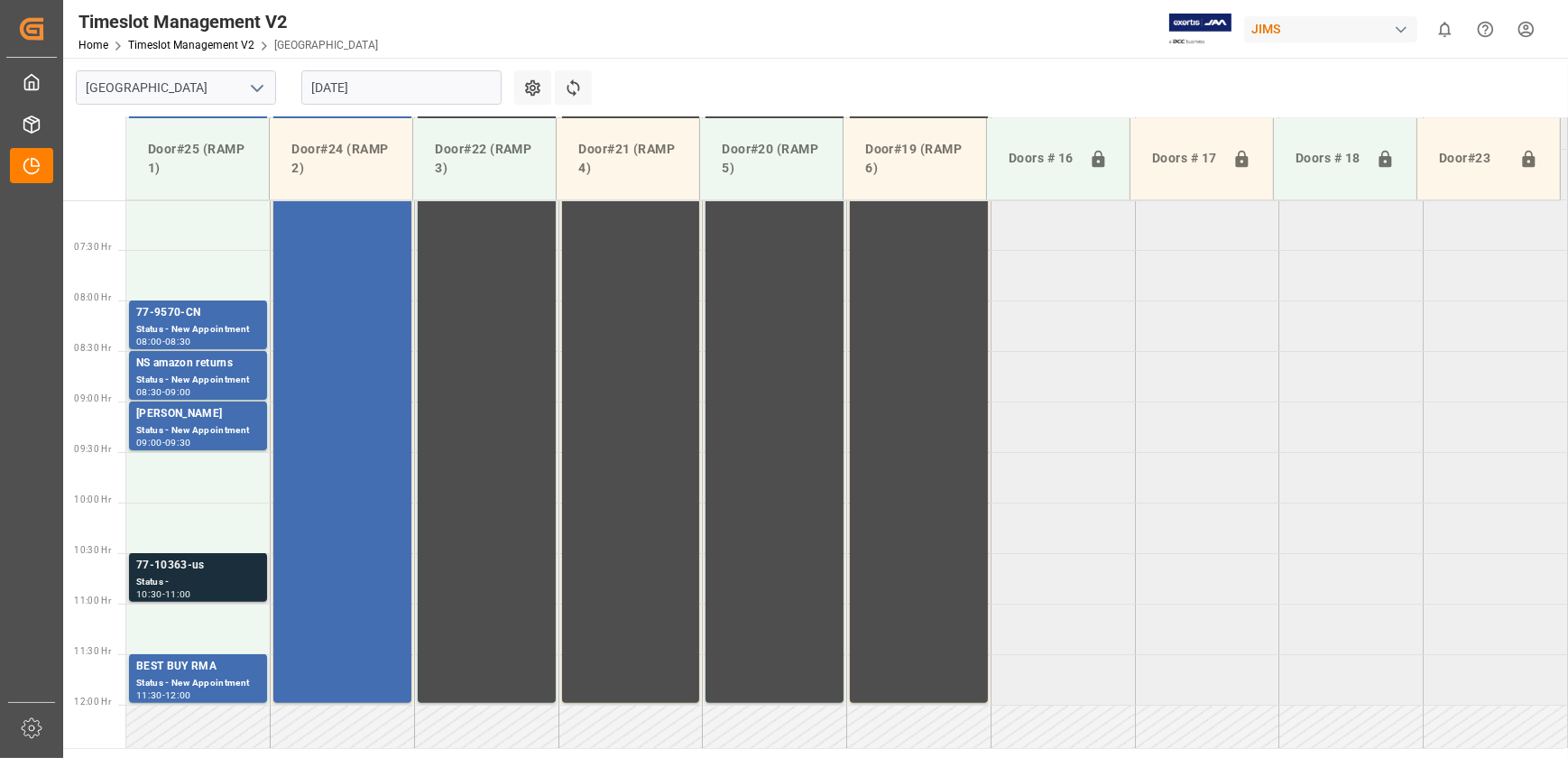
click at [213, 563] on div "77-10363-us" at bounding box center [199, 566] width 124 height 18
click at [1210, 662] on tabel "77-9577-CN Status - New Appointment 06:00 - 06:30 77-9540-CN Status - New Appoi…" at bounding box center [848, 705] width 1442 height 2428
click at [212, 568] on div "77-10363-us" at bounding box center [199, 566] width 124 height 18
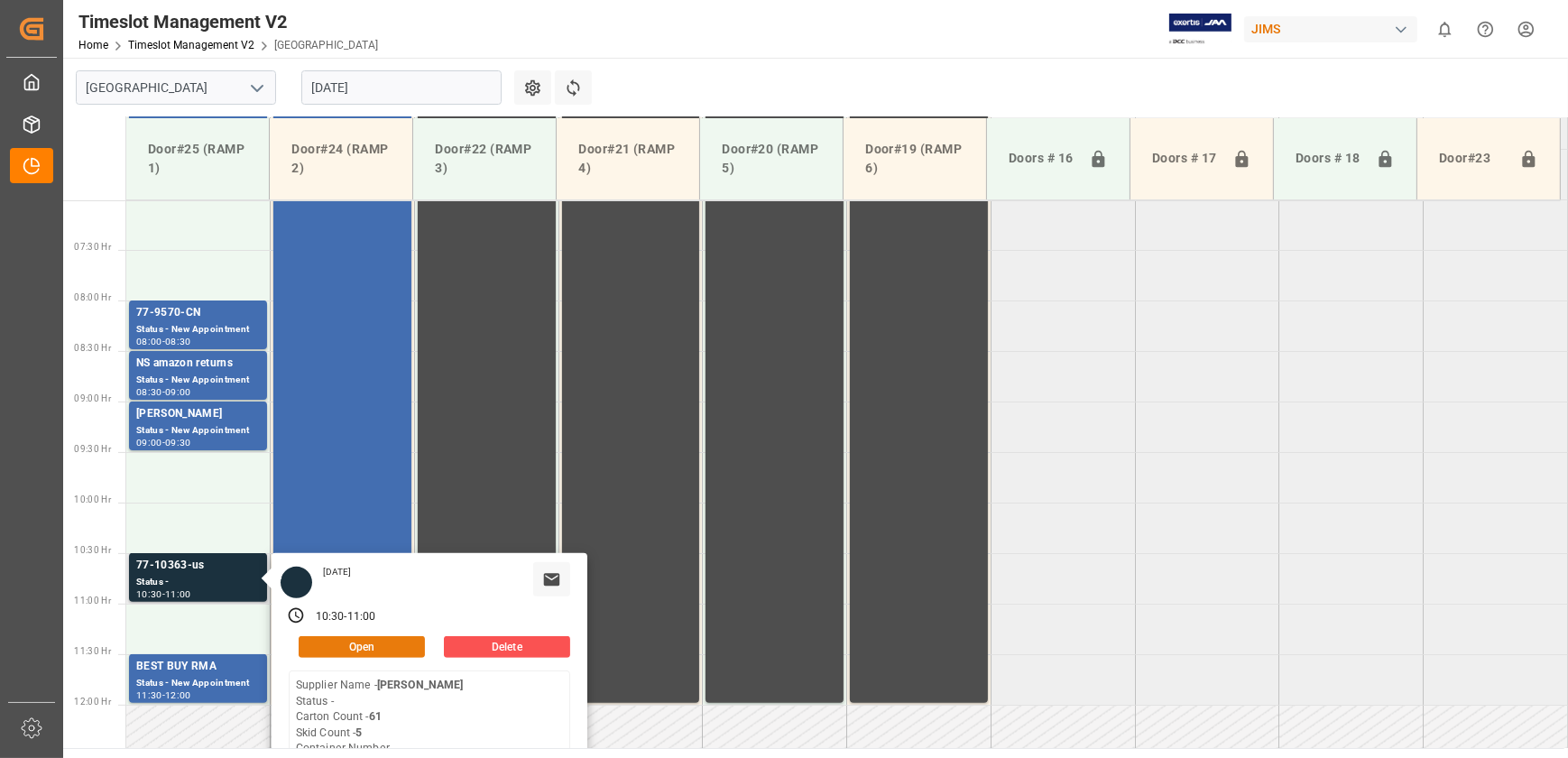
click at [374, 641] on button "Open" at bounding box center [361, 648] width 127 height 22
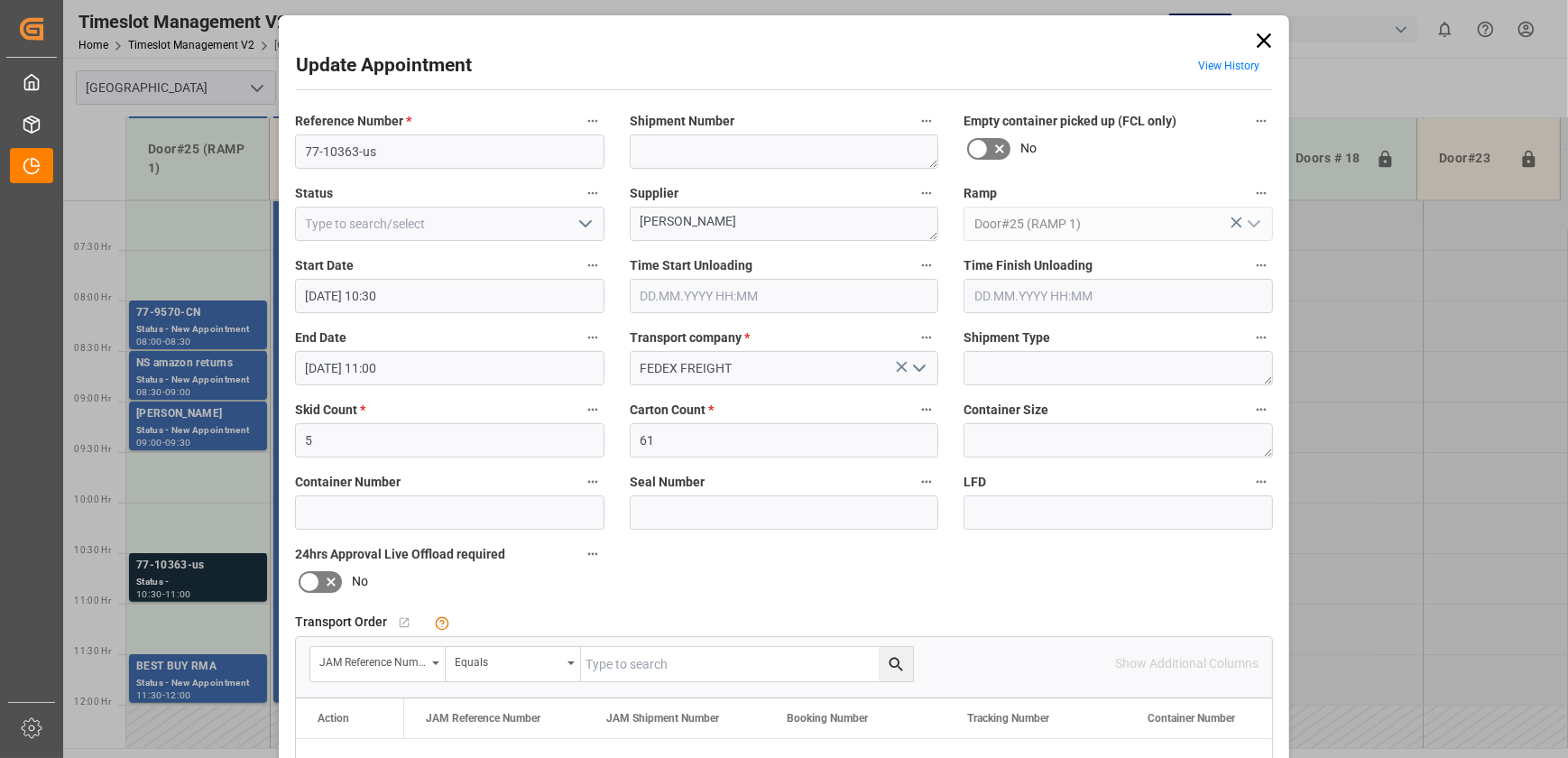
click at [1259, 45] on icon at bounding box center [1264, 41] width 25 height 26
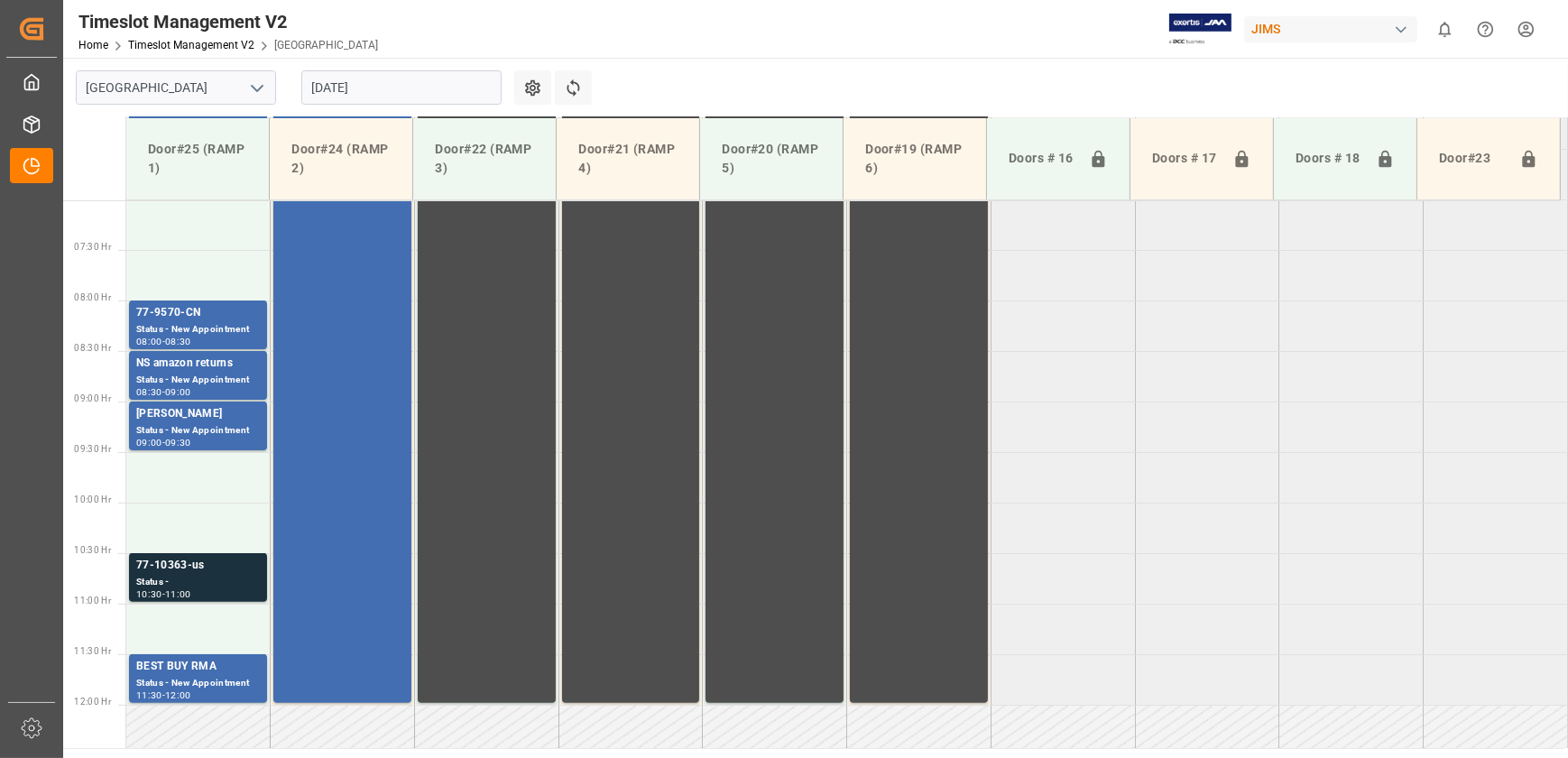
click at [1268, 325] on tabel "77-9577-CN Status - New Appointment 06:00 - 06:30 77-9540-CN Status - New Appoi…" at bounding box center [848, 705] width 1442 height 2428
click at [352, 72] on input "[DATE]" at bounding box center [402, 87] width 200 height 35
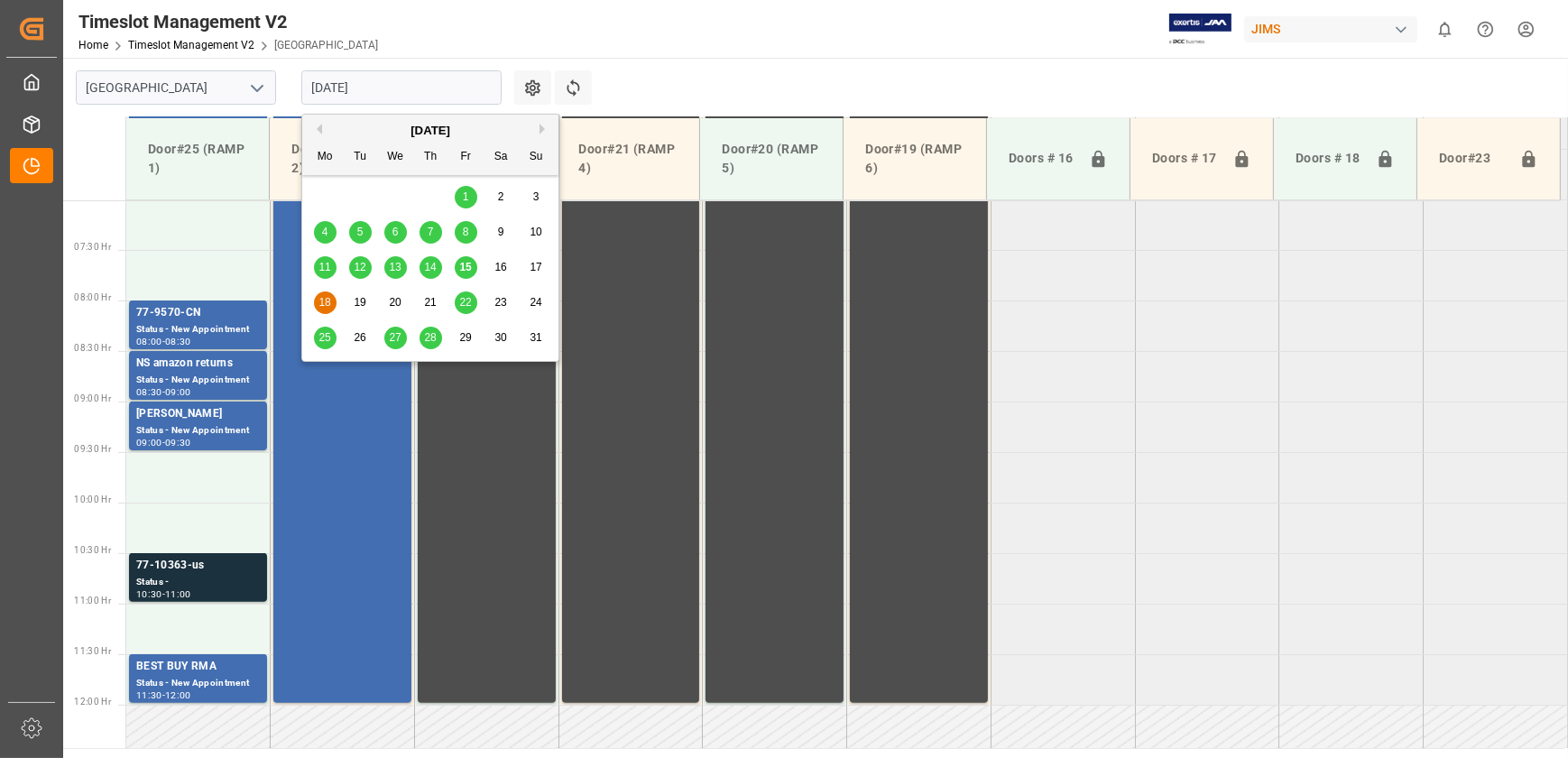
click at [361, 307] on span "19" at bounding box center [359, 302] width 12 height 13
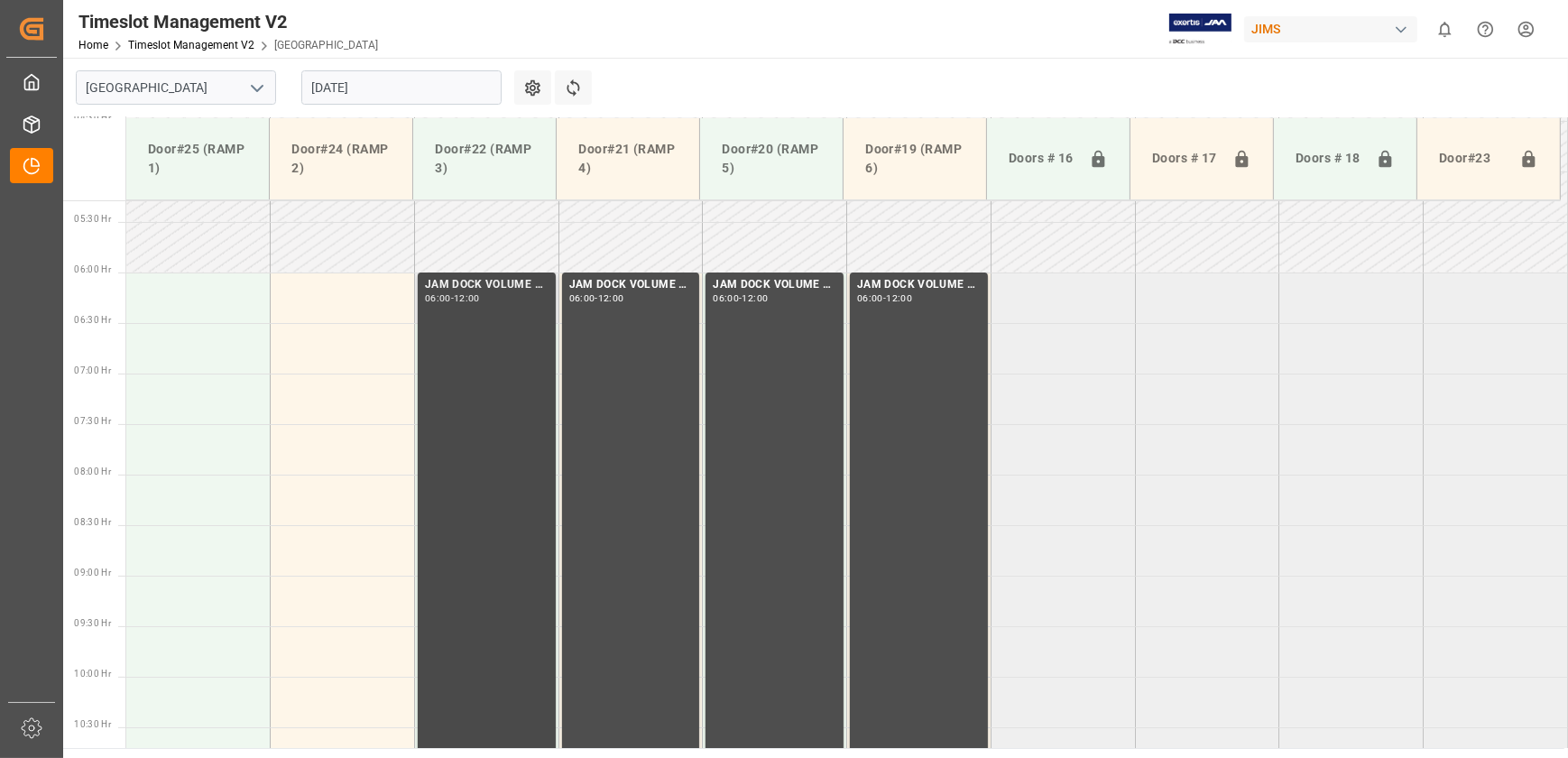
scroll to position [317, 0]
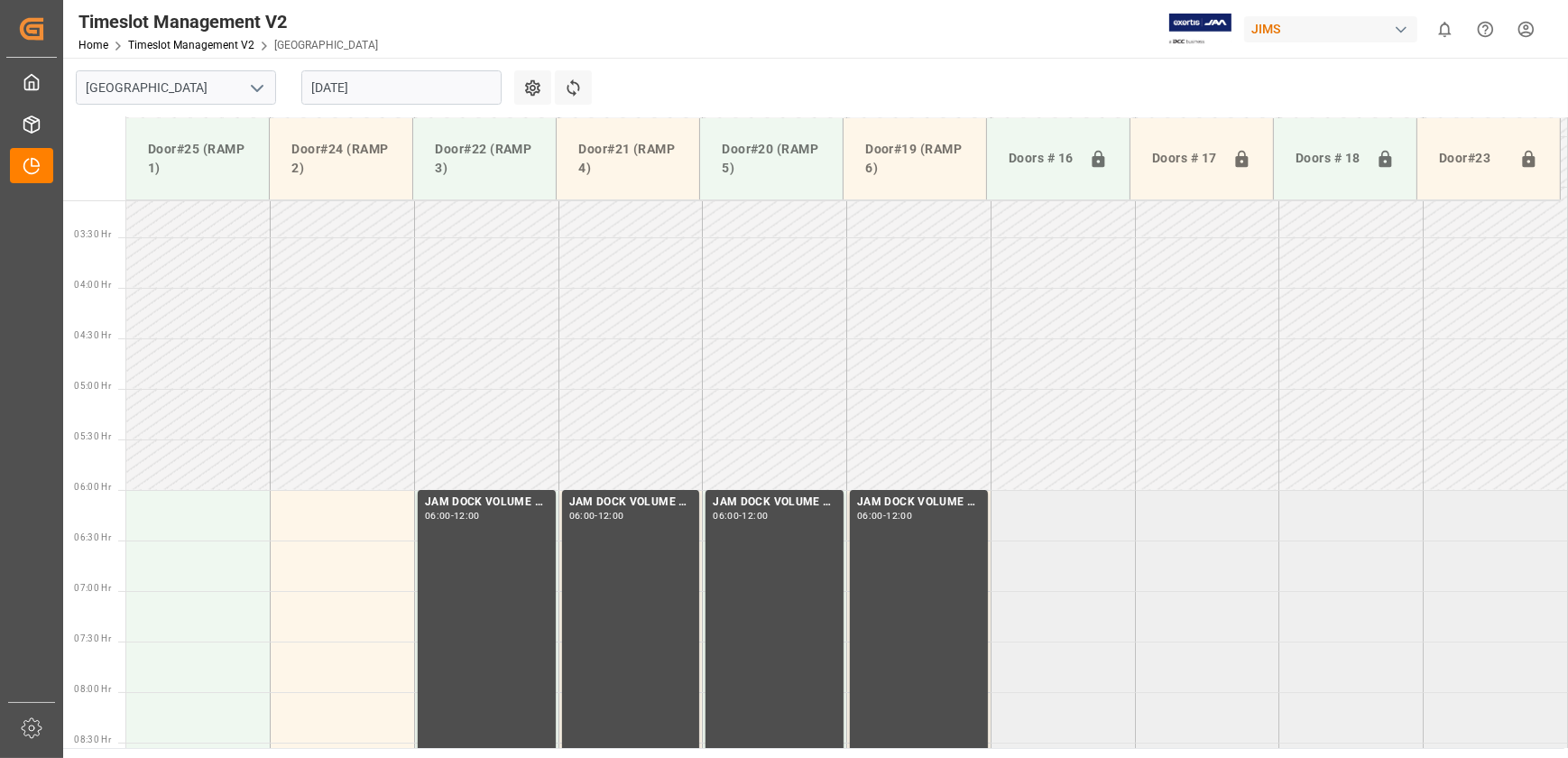
click at [373, 95] on input "[DATE]" at bounding box center [402, 87] width 200 height 35
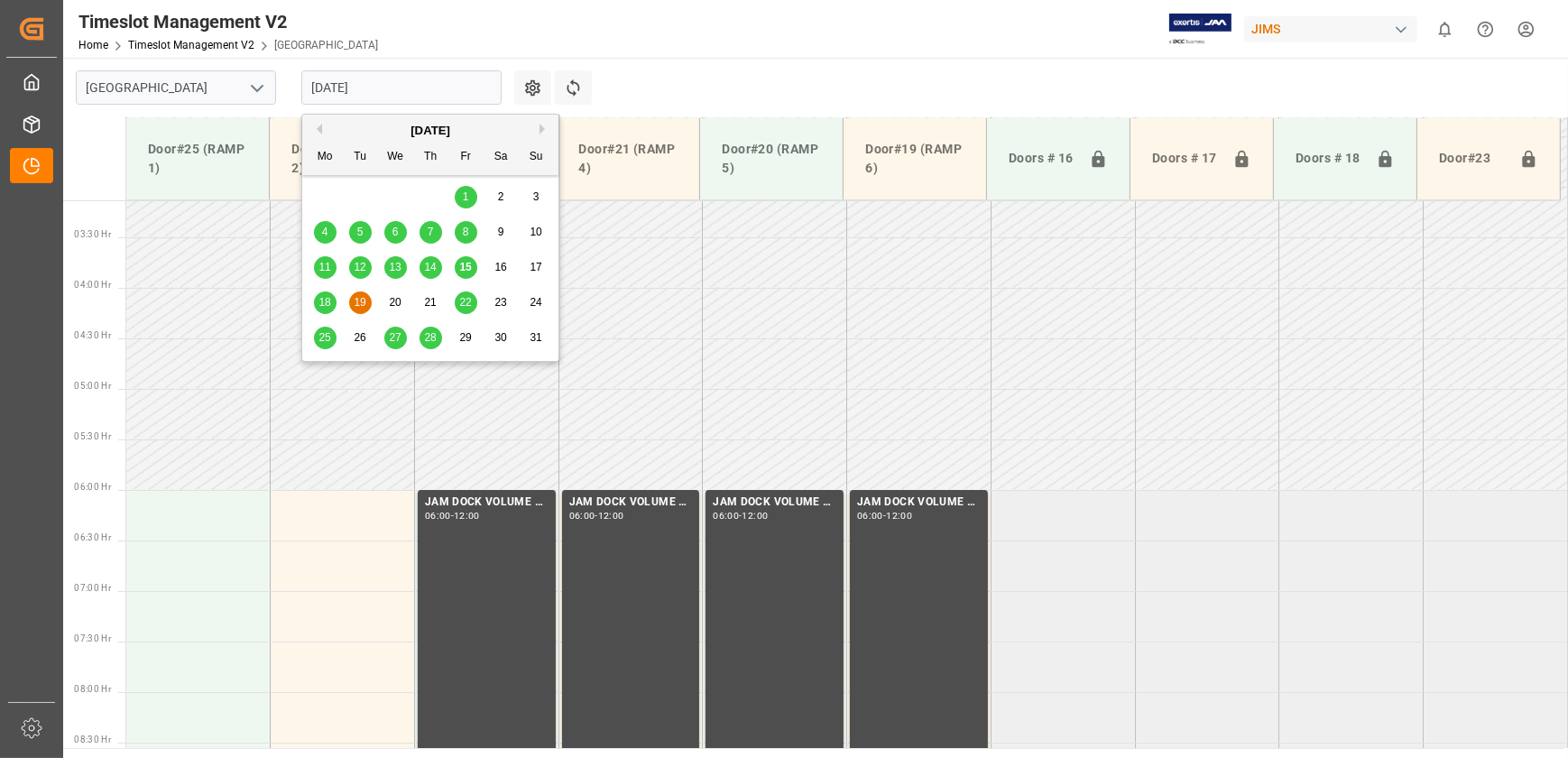
click at [325, 306] on span "18" at bounding box center [324, 302] width 12 height 13
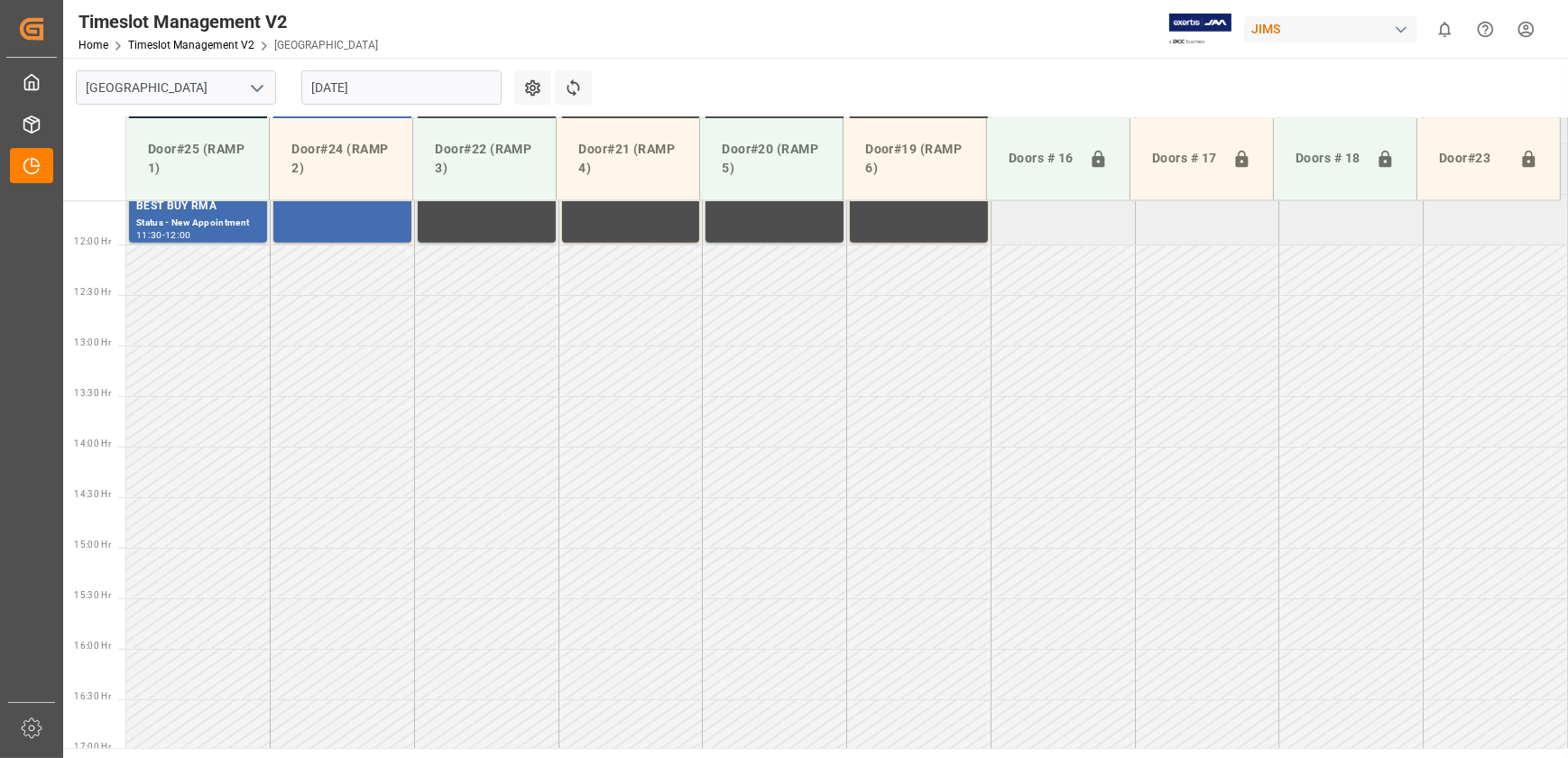
scroll to position [1220, 0]
